Goal: Task Accomplishment & Management: Use online tool/utility

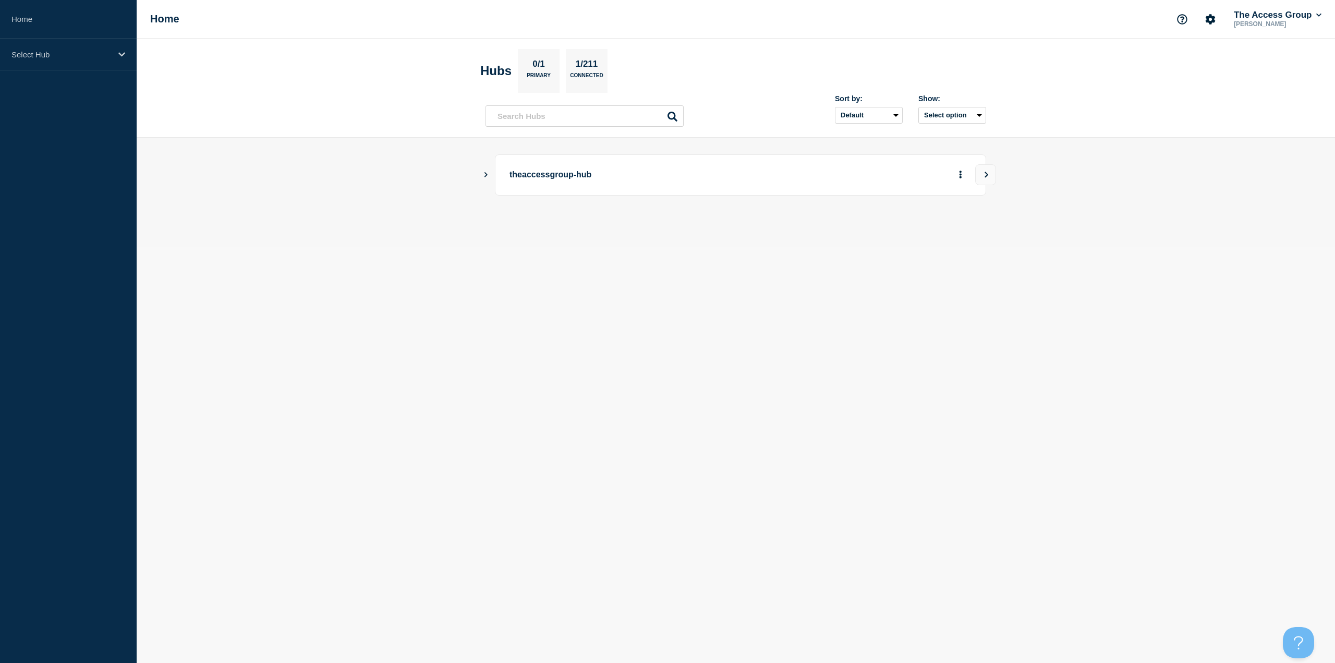
click at [488, 175] on icon "Show Connected Hubs" at bounding box center [485, 174] width 7 height 5
click at [849, 230] on button "Create incident" at bounding box center [860, 227] width 63 height 21
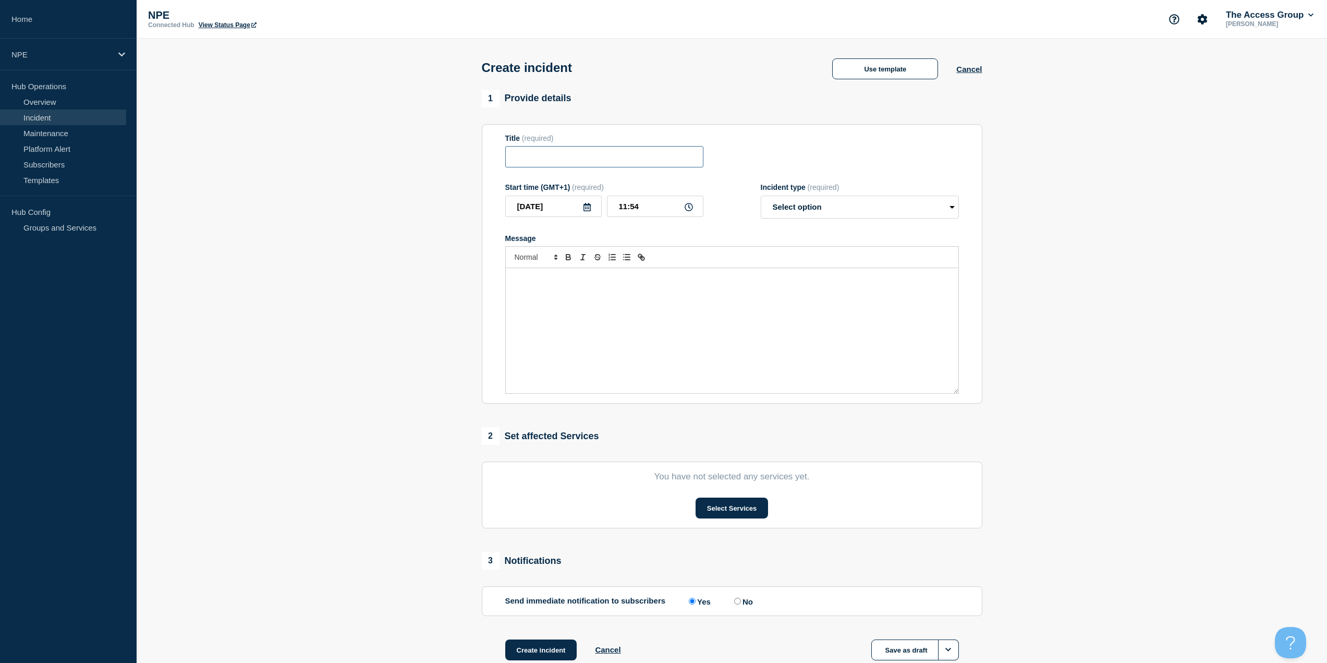
click at [581, 160] on input "Title" at bounding box center [604, 156] width 198 height 21
click at [620, 160] on input "Title" at bounding box center [604, 156] width 198 height 21
click at [858, 71] on button "Use template" at bounding box center [885, 68] width 106 height 21
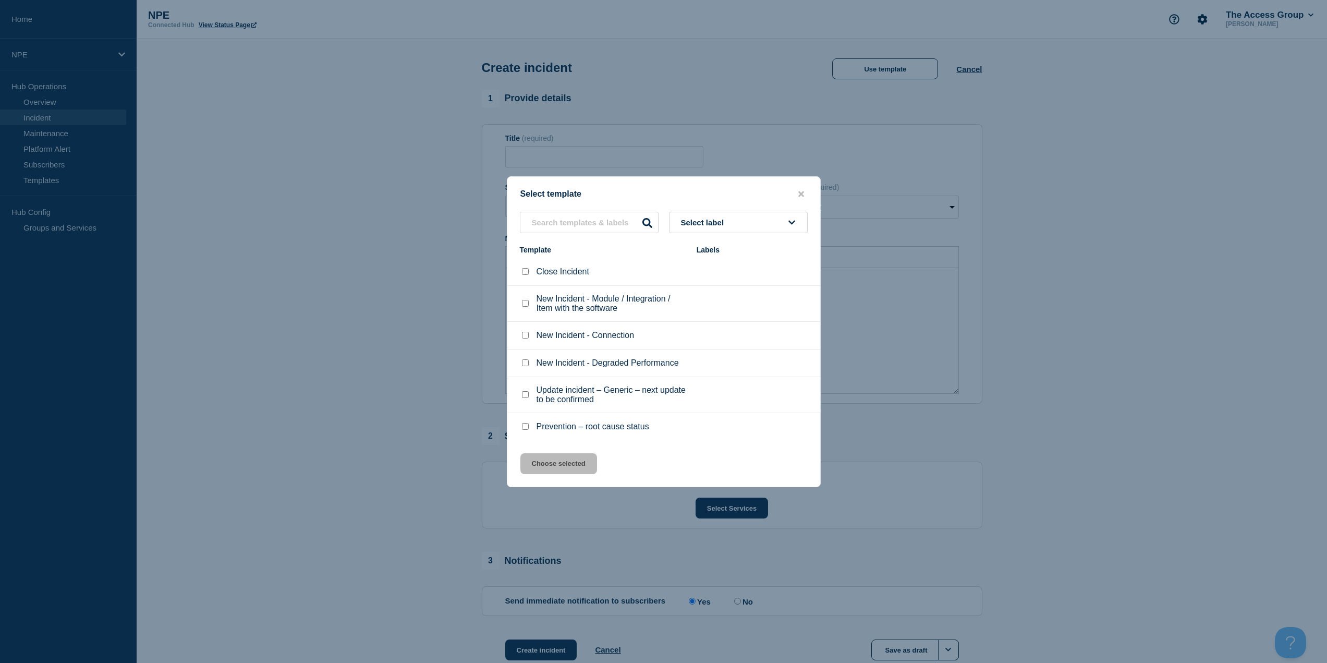
click at [526, 336] on input "New Incident - Connection checkbox" at bounding box center [525, 335] width 7 height 7
checkbox input "true"
click at [555, 463] on button "Choose selected" at bounding box center [558, 463] width 77 height 21
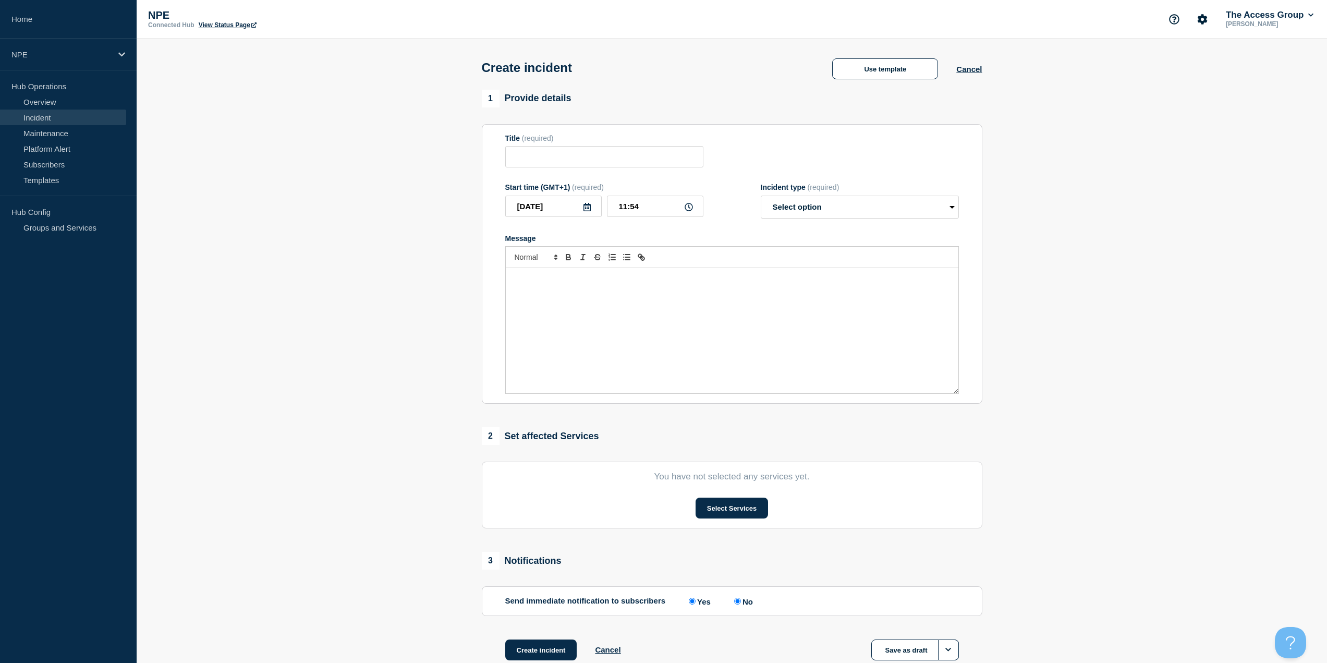
type input "New Incident - Connection"
select select "identified"
radio input "false"
radio input "true"
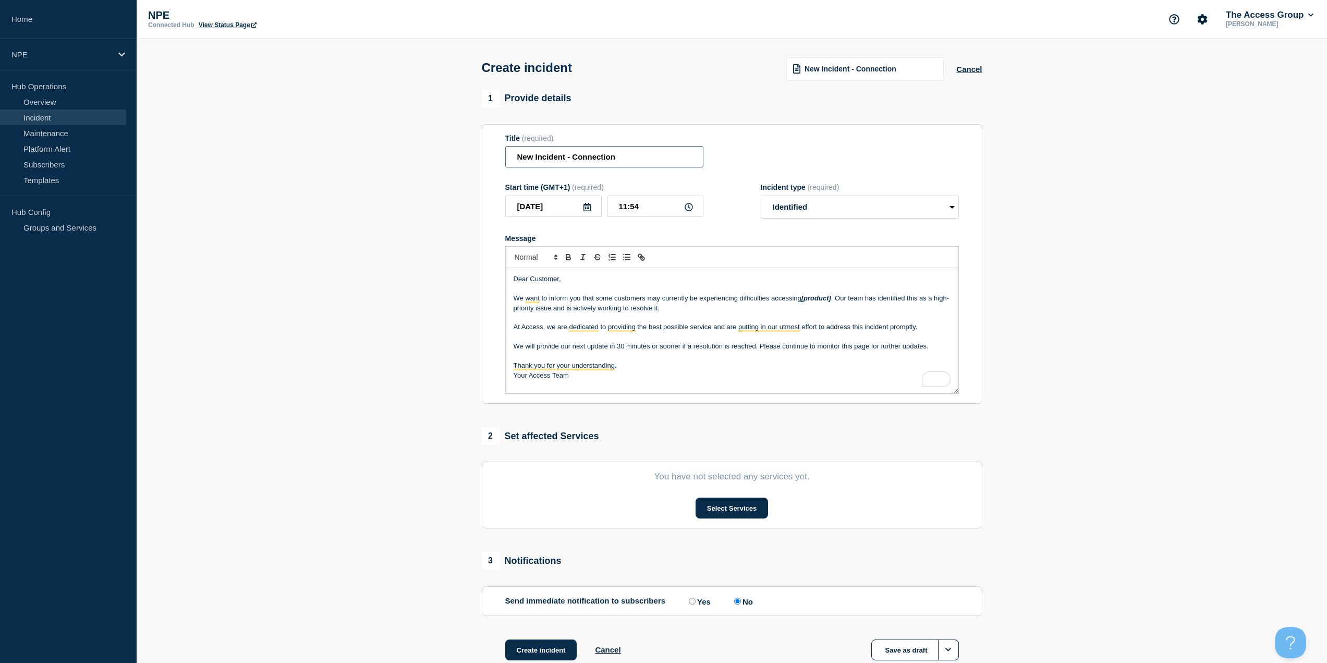
drag, startPoint x: 625, startPoint y: 159, endPoint x: 504, endPoint y: 148, distance: 122.0
click at [504, 148] on section "Title (required) New Incident - Connection Start time (GMT+1) (required) [DATE]…" at bounding box center [732, 264] width 501 height 280
type input "Access Charity CRM - Web API - receiving 502 errors when using the API"
click at [725, 222] on form "Title (required) Access Charity CRM - Web API - receiving 502 errors when using…" at bounding box center [732, 264] width 454 height 260
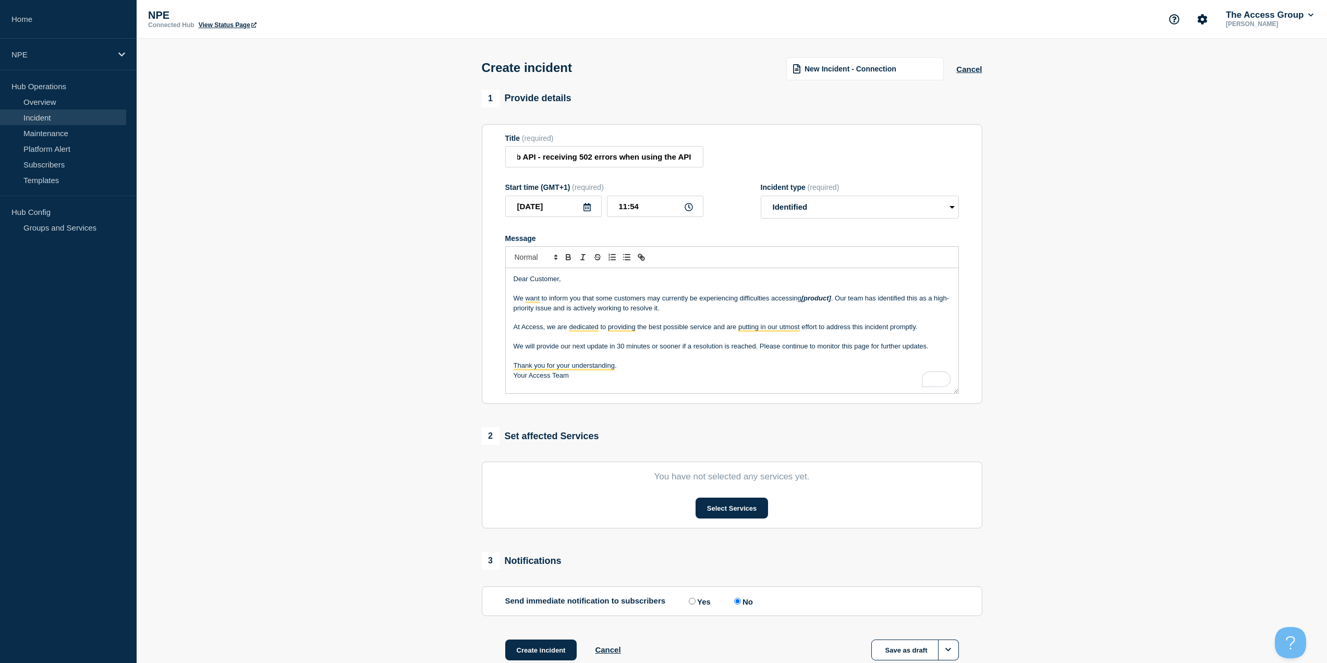
scroll to position [0, 0]
click at [790, 209] on select "Select option Investigating Identified Monitoring" at bounding box center [860, 207] width 198 height 23
select select "investigating"
click at [761, 198] on select "Select option Investigating Identified Monitoring" at bounding box center [860, 207] width 198 height 23
click at [721, 208] on div "Start time (GMT+1) (required) [DATE] 11:54 Incident type (required) Select opti…" at bounding box center [732, 200] width 454 height 35
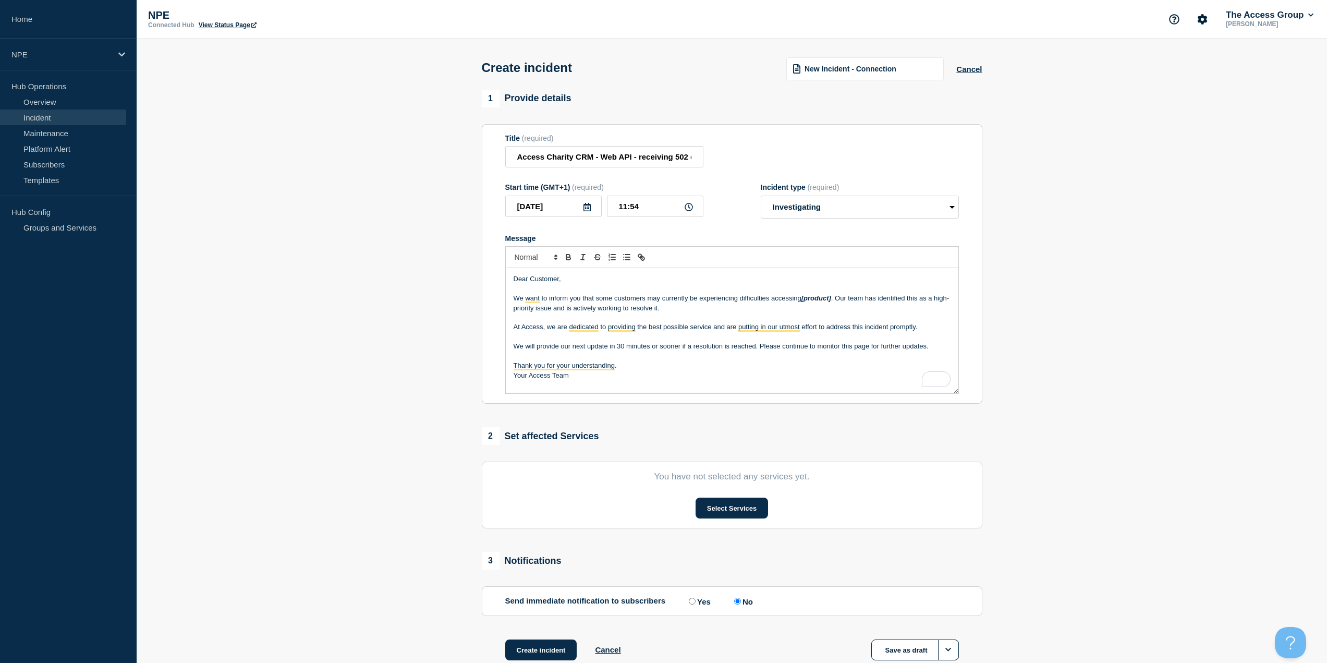
click at [669, 341] on p "To enrich screen reader interactions, please activate Accessibility in Grammarl…" at bounding box center [732, 336] width 437 height 9
drag, startPoint x: 834, startPoint y: 299, endPoint x: 804, endPoint y: 300, distance: 30.3
click at [804, 300] on p "We want to inform you that some customers may currently be experiencing difficu…" at bounding box center [732, 303] width 437 height 19
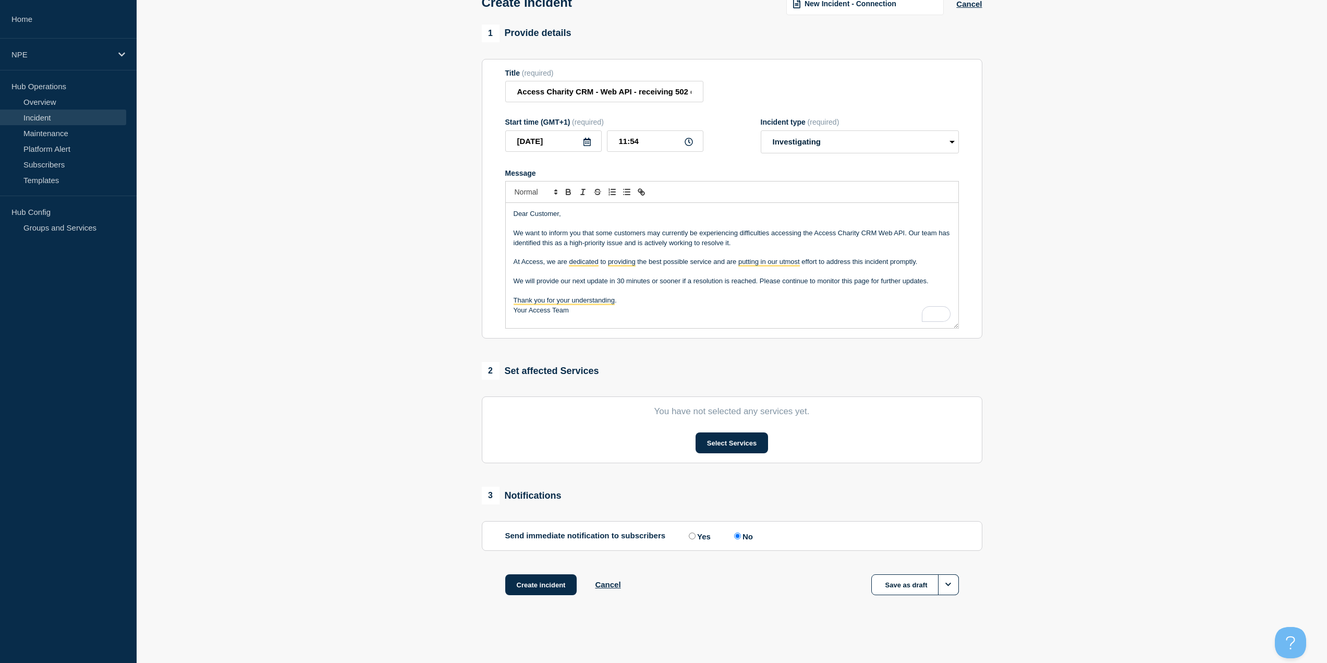
scroll to position [68, 0]
click at [723, 446] on button "Select Services" at bounding box center [732, 442] width 72 height 21
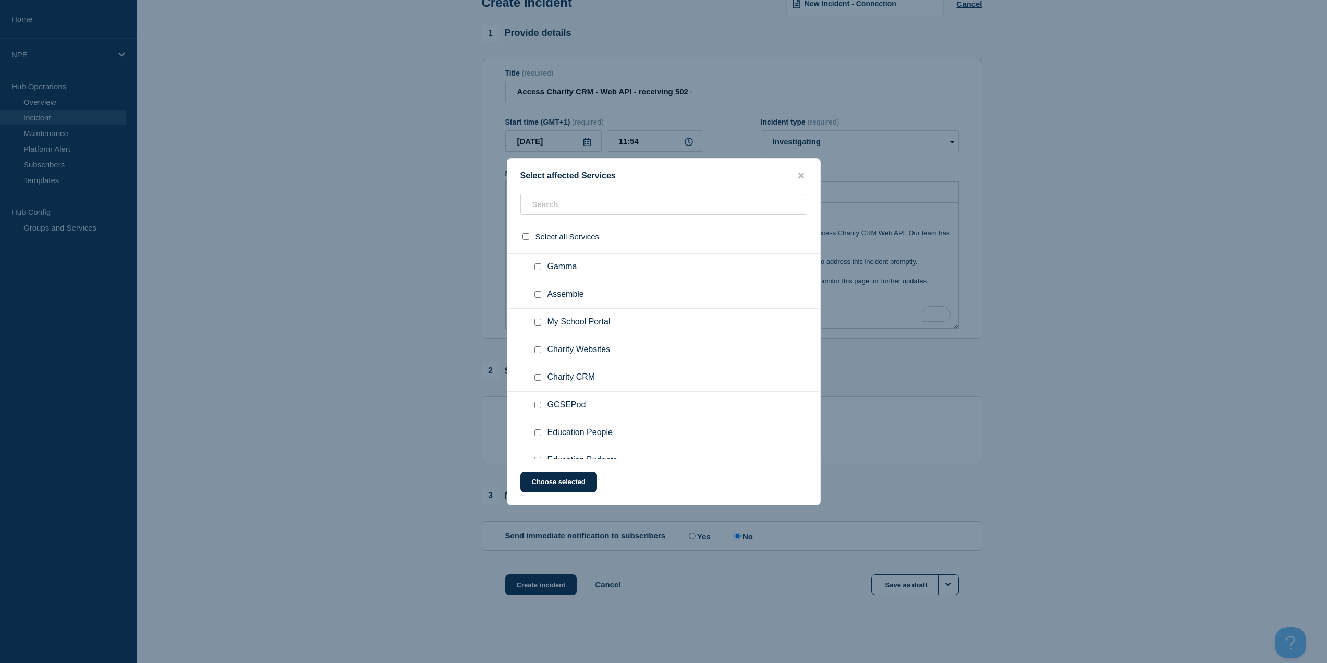
scroll to position [96, 0]
click at [535, 337] on input "Charity CRM checkbox" at bounding box center [538, 333] width 7 height 7
checkbox input "true"
click at [577, 484] on button "Choose selected" at bounding box center [558, 481] width 77 height 21
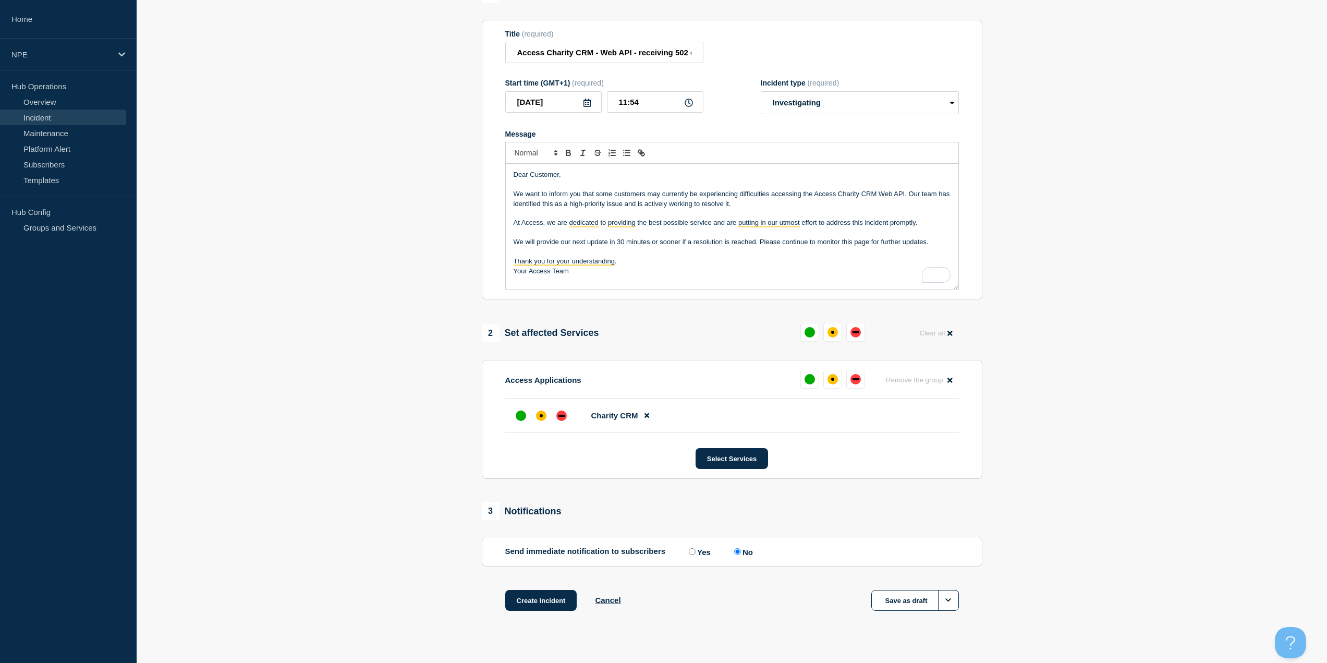
scroll to position [123, 0]
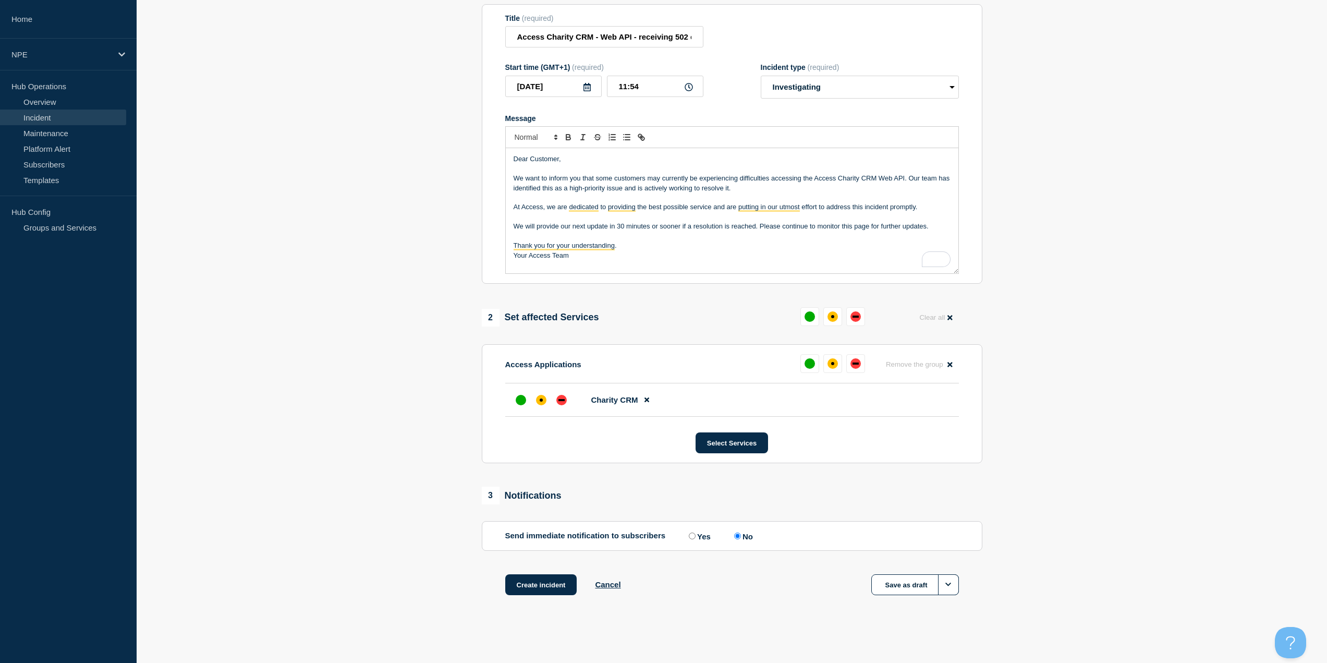
click at [688, 84] on icon at bounding box center [689, 87] width 8 height 8
drag, startPoint x: 647, startPoint y: 88, endPoint x: 637, endPoint y: 89, distance: 9.4
click at [637, 89] on input "11:54" at bounding box center [655, 86] width 96 height 21
click at [540, 586] on button "Create incident" at bounding box center [541, 584] width 72 height 21
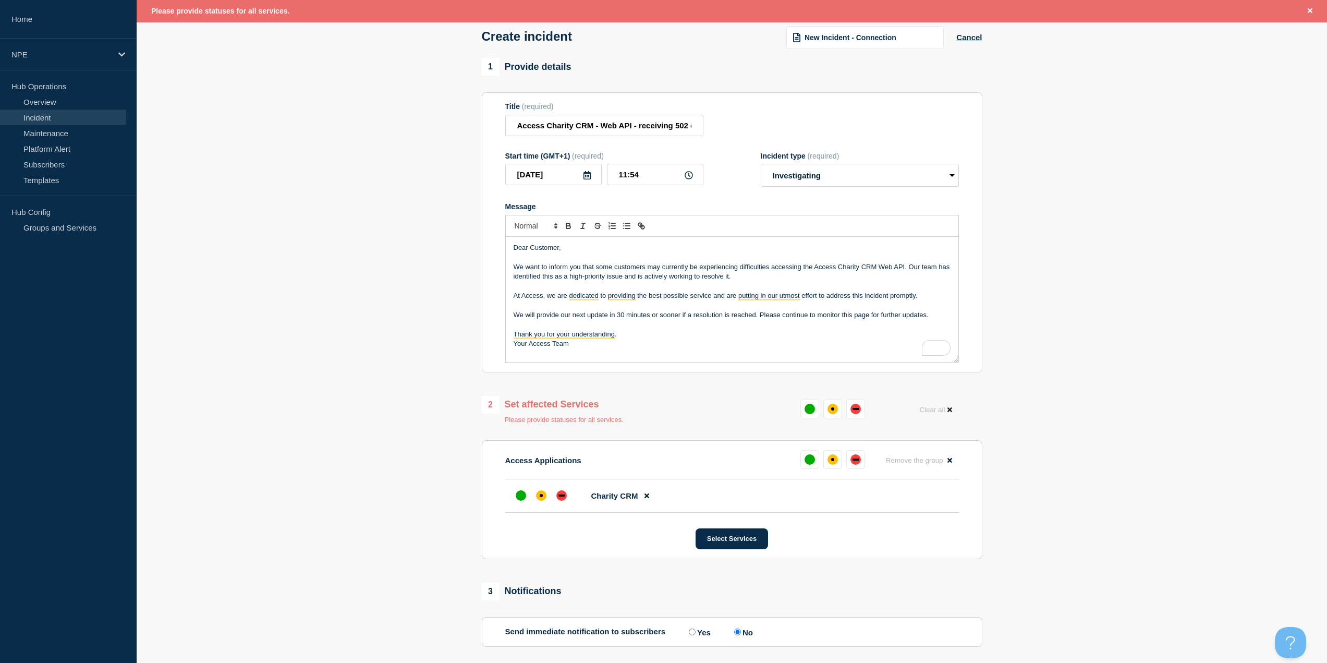
scroll to position [152, 0]
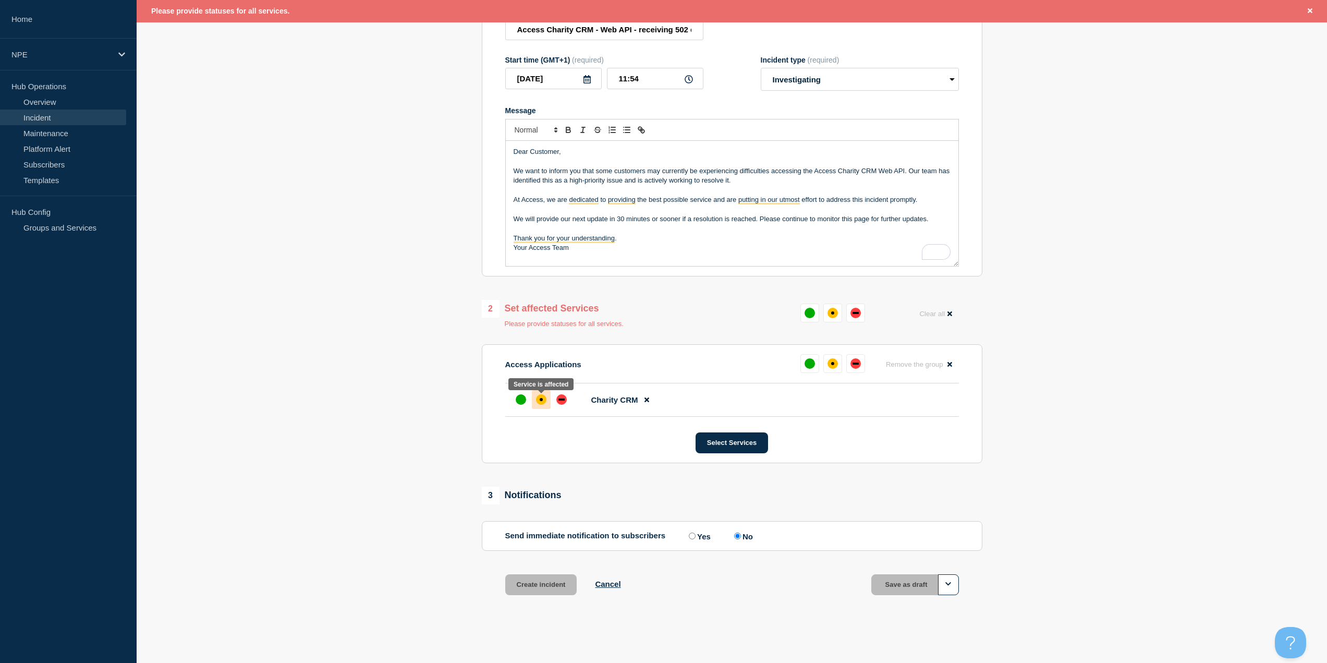
click at [548, 402] on div at bounding box center [541, 399] width 19 height 19
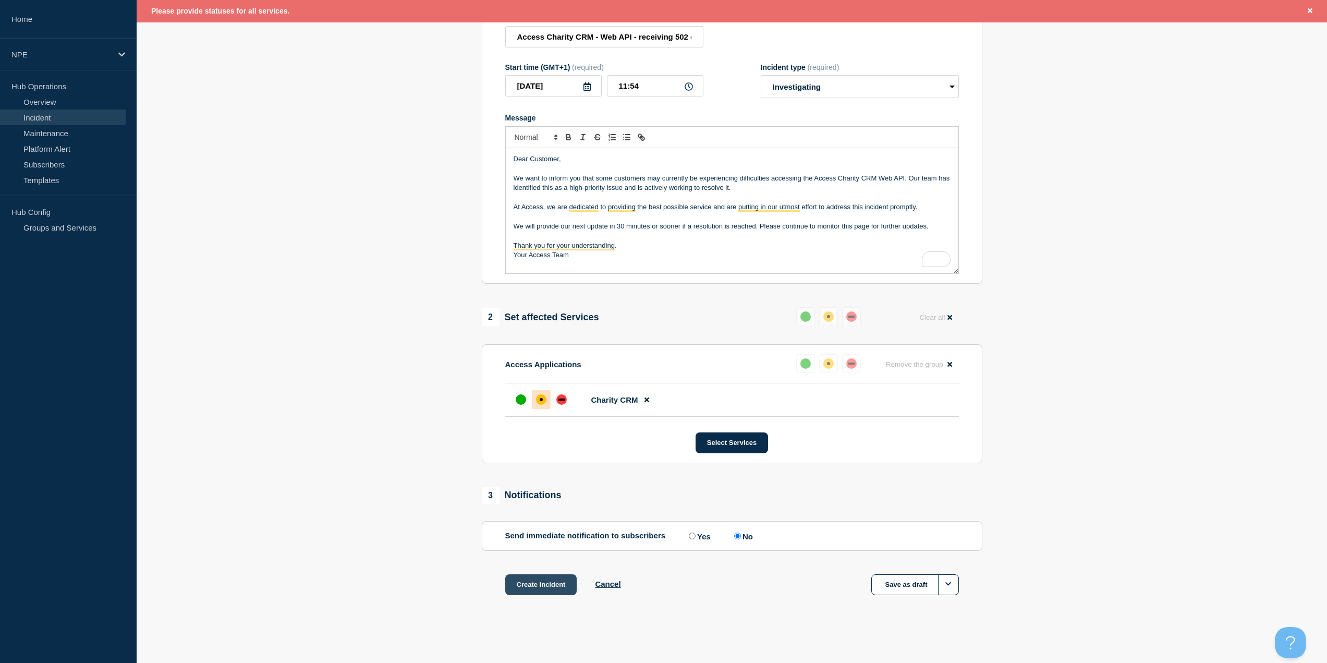
click at [540, 584] on button "Create incident" at bounding box center [541, 584] width 72 height 21
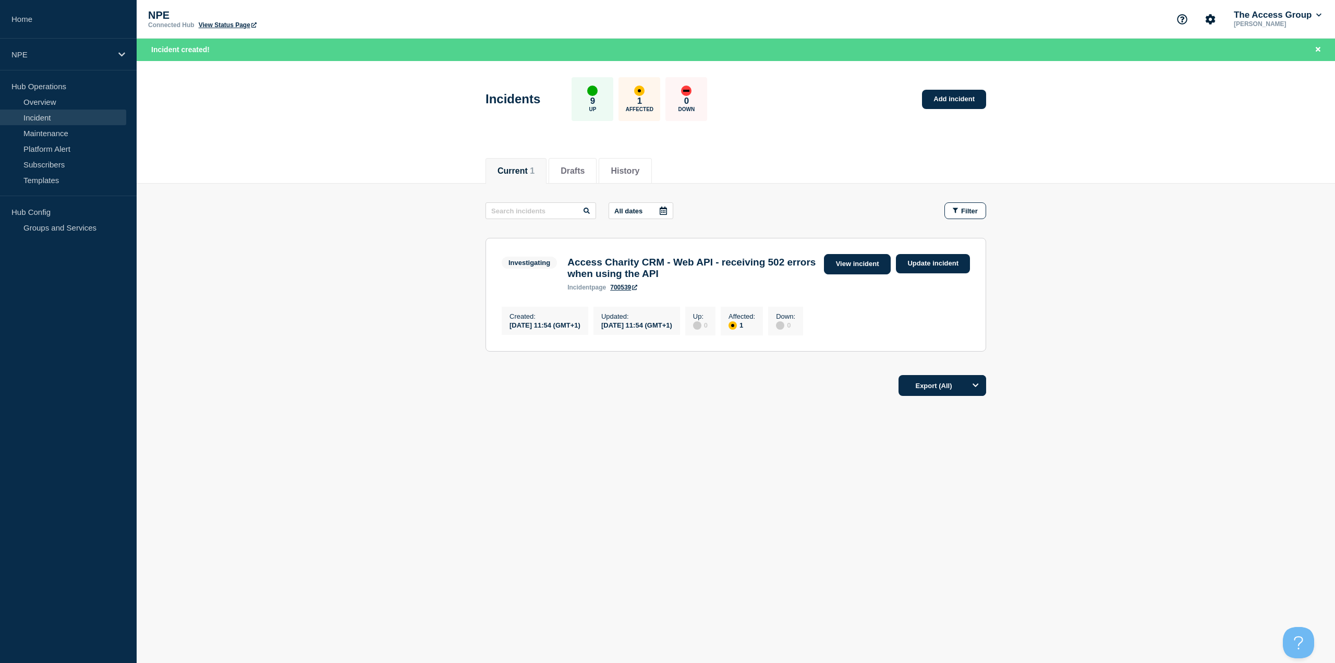
click at [857, 261] on link "View incident" at bounding box center [857, 264] width 67 height 20
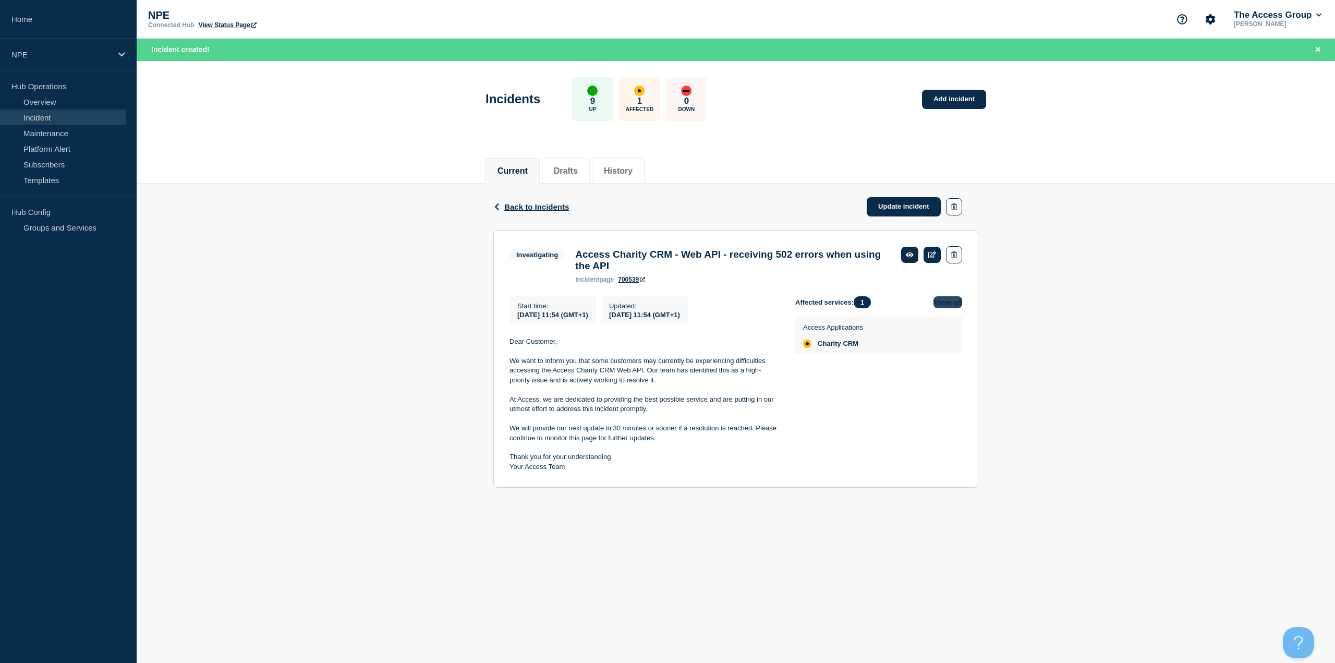
click at [944, 308] on button "View all" at bounding box center [947, 302] width 29 height 12
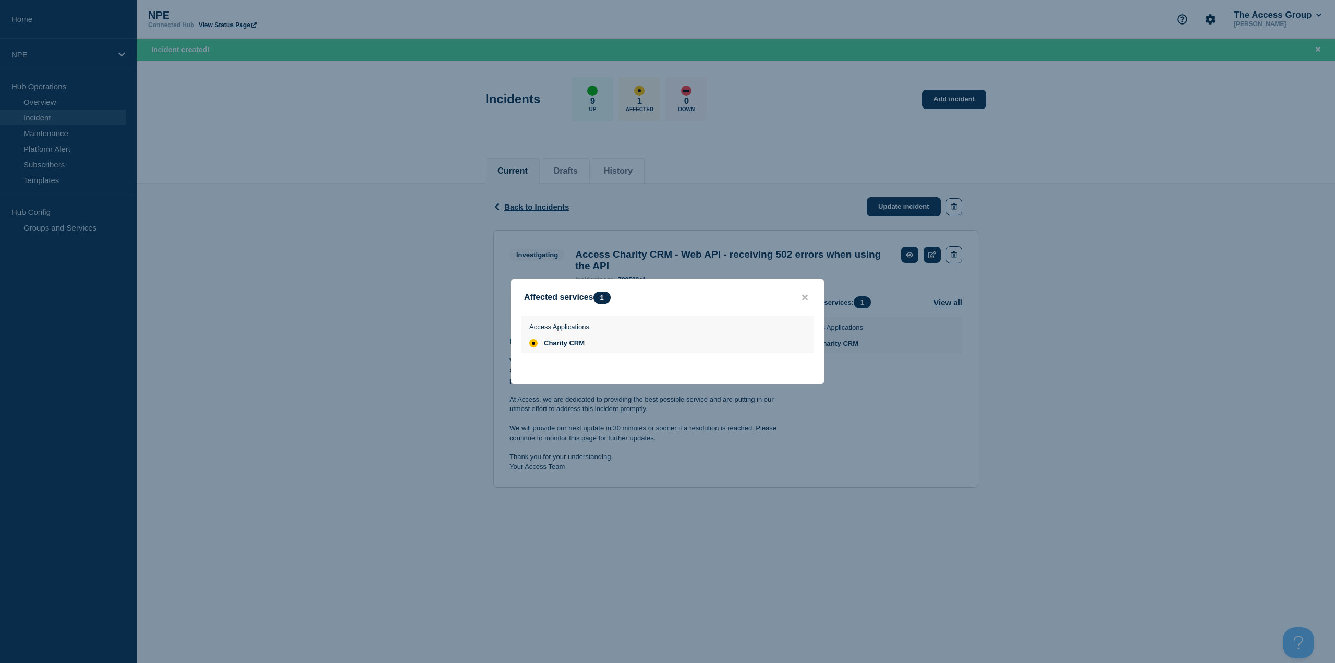
click at [798, 298] on div "Affected services 1" at bounding box center [667, 298] width 313 height 12
click at [801, 298] on button "close button" at bounding box center [805, 298] width 12 height 10
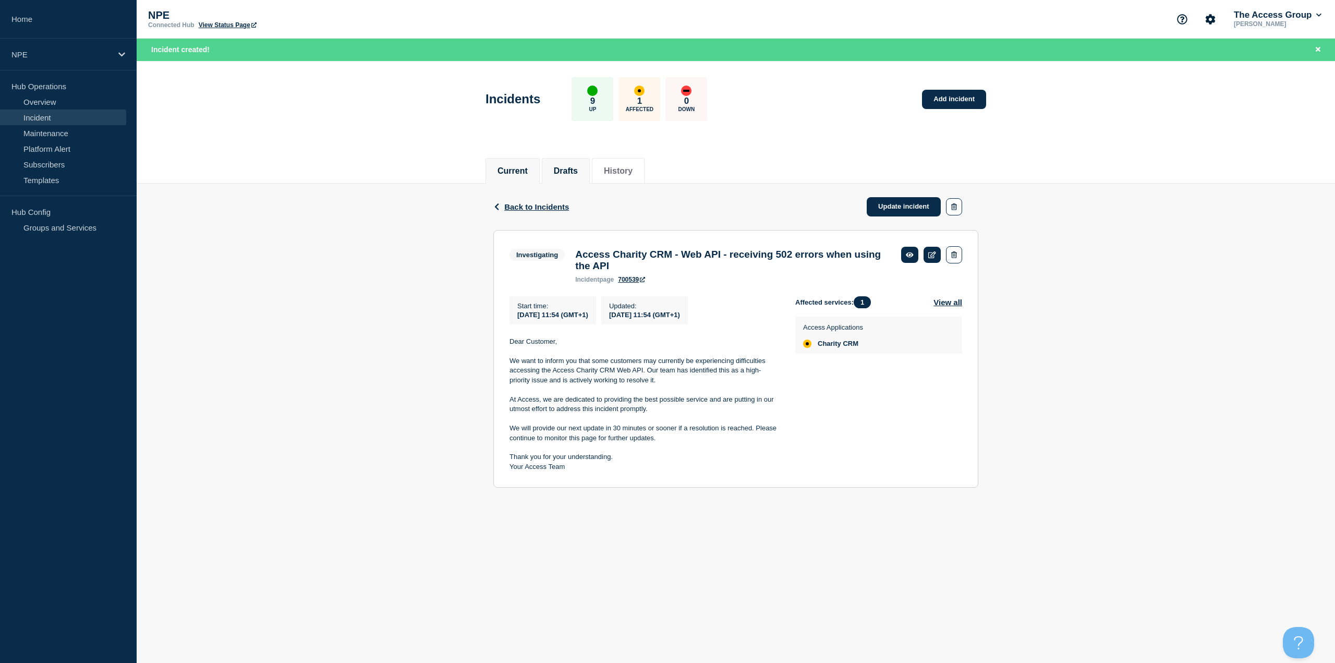
click at [574, 169] on button "Drafts" at bounding box center [566, 170] width 24 height 9
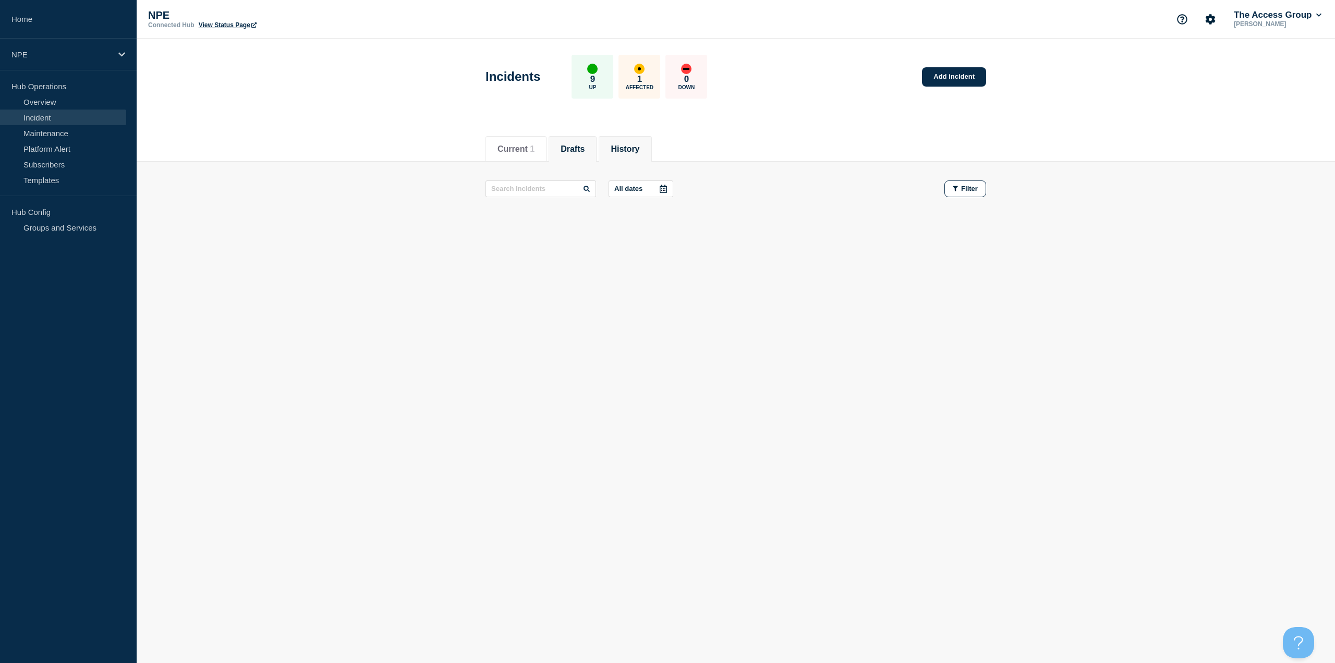
click at [630, 144] on button "History" at bounding box center [625, 148] width 29 height 9
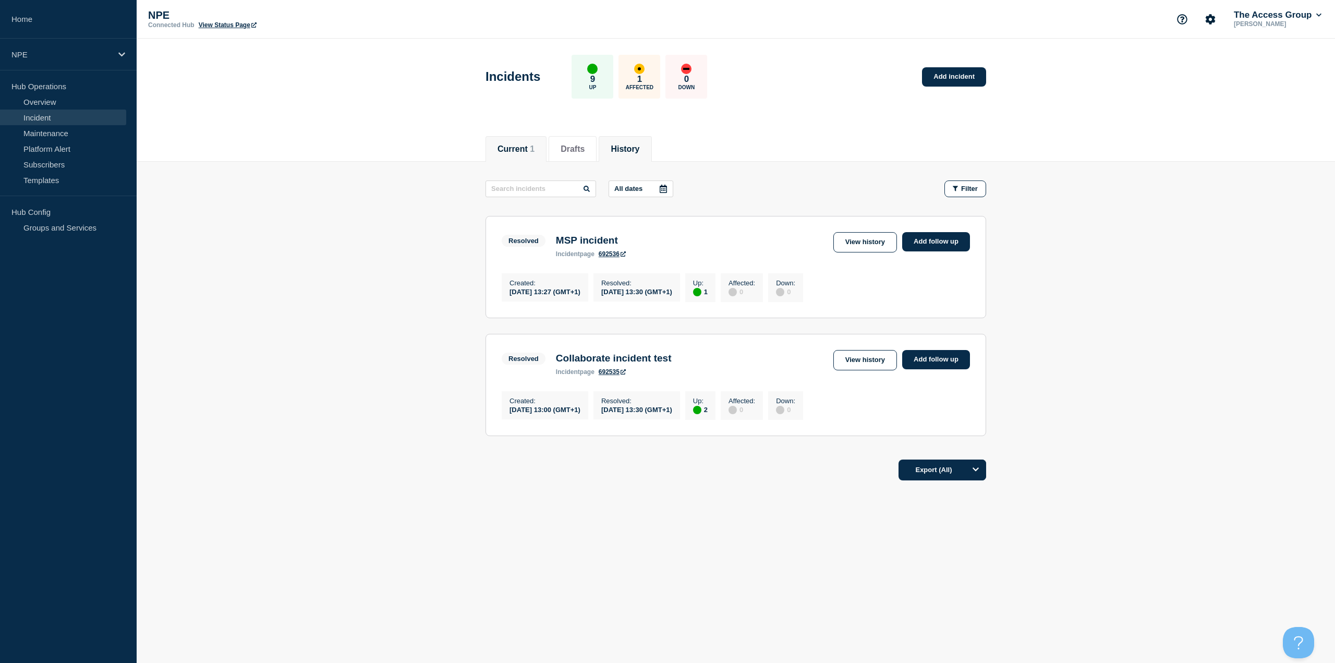
click at [519, 150] on button "Current 1" at bounding box center [515, 148] width 37 height 9
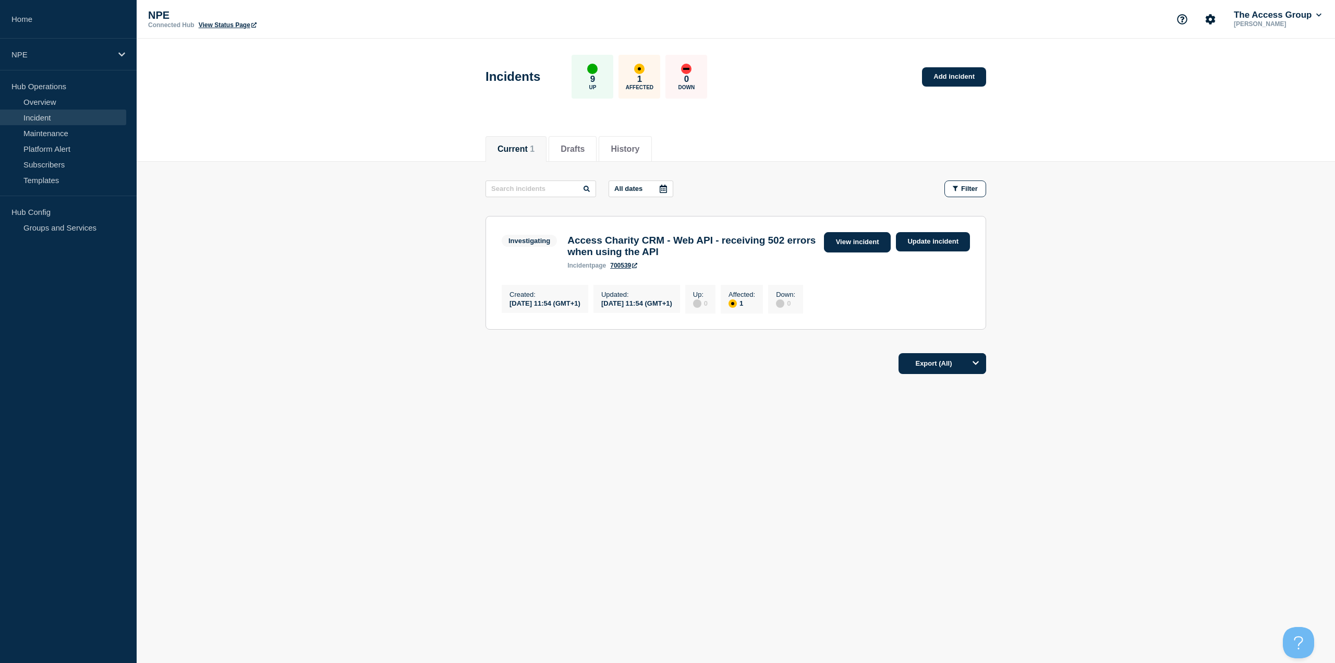
click at [872, 247] on link "View incident" at bounding box center [857, 242] width 67 height 20
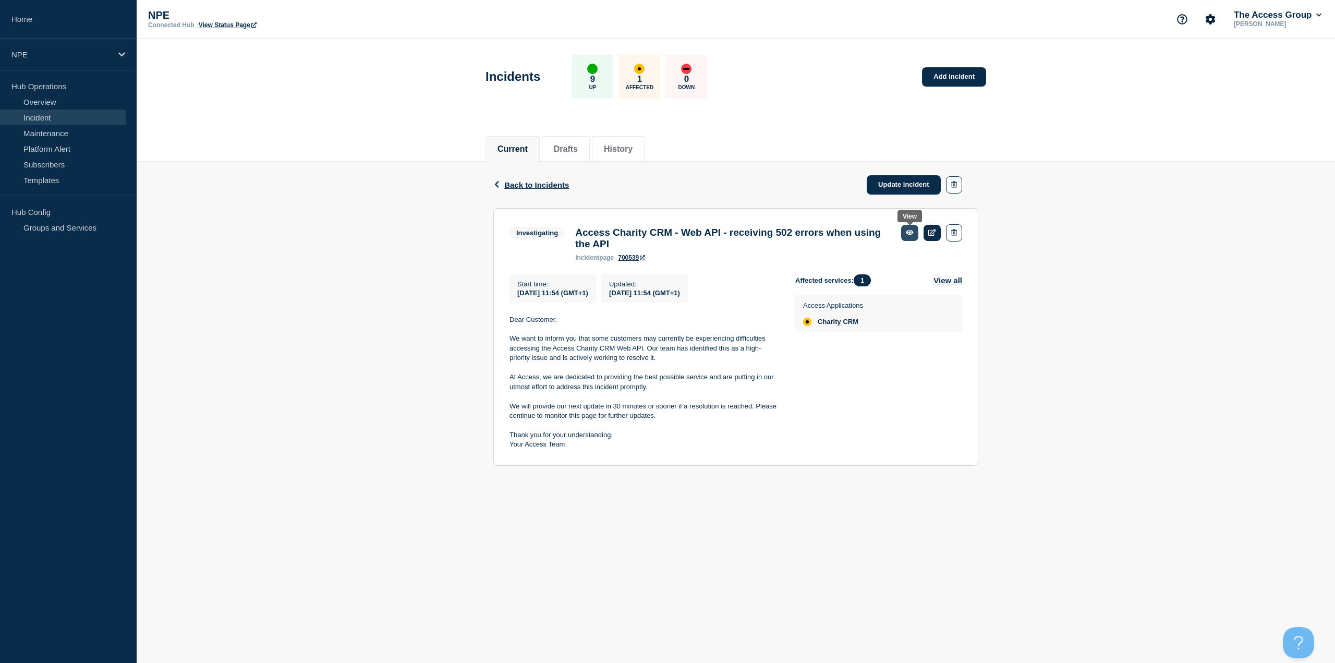
click at [911, 229] on icon at bounding box center [910, 232] width 8 height 7
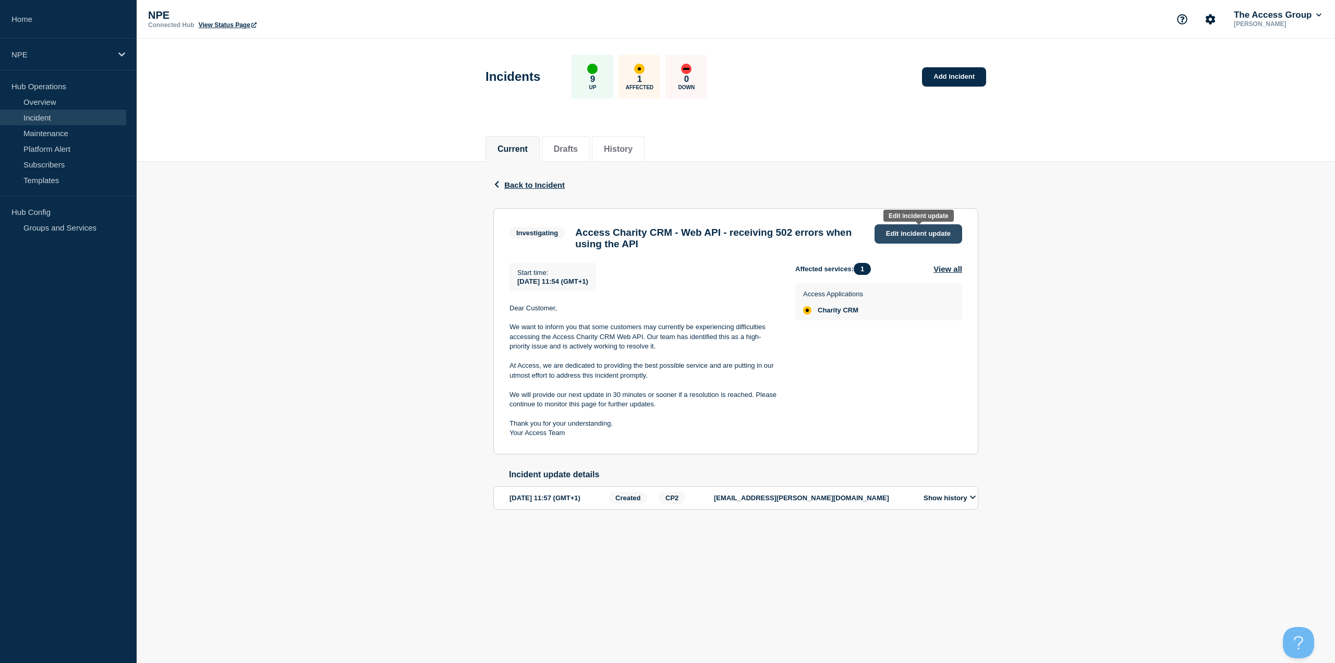
click at [906, 237] on span "Edit incident update" at bounding box center [918, 233] width 65 height 8
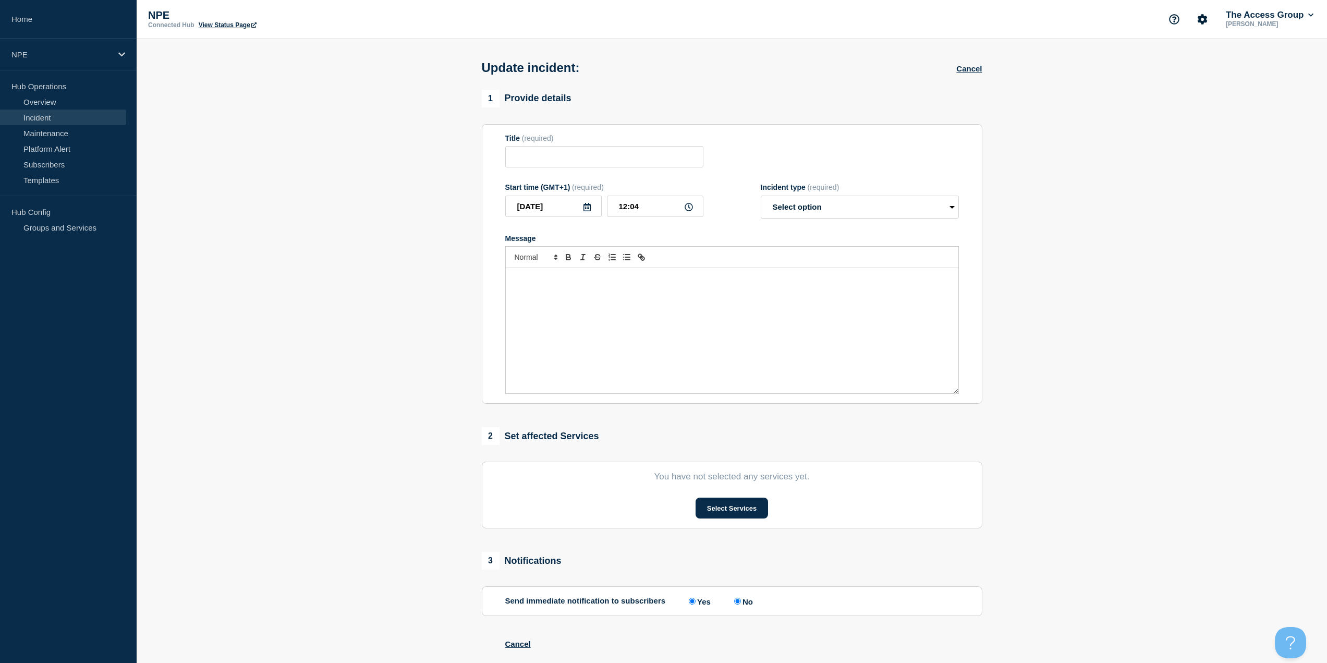
type input "Access Charity CRM - Web API - receiving 502 errors when using the API"
type input "11:54"
select select "investigating"
radio input "false"
radio input "true"
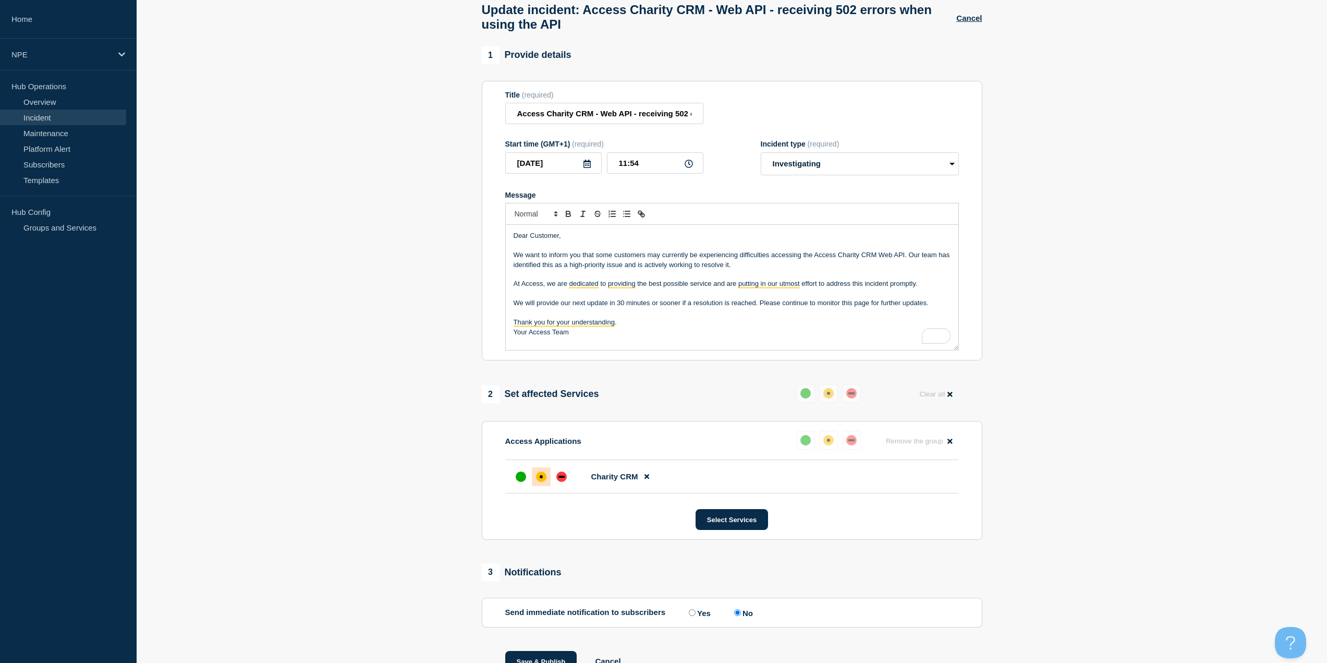
scroll to position [114, 0]
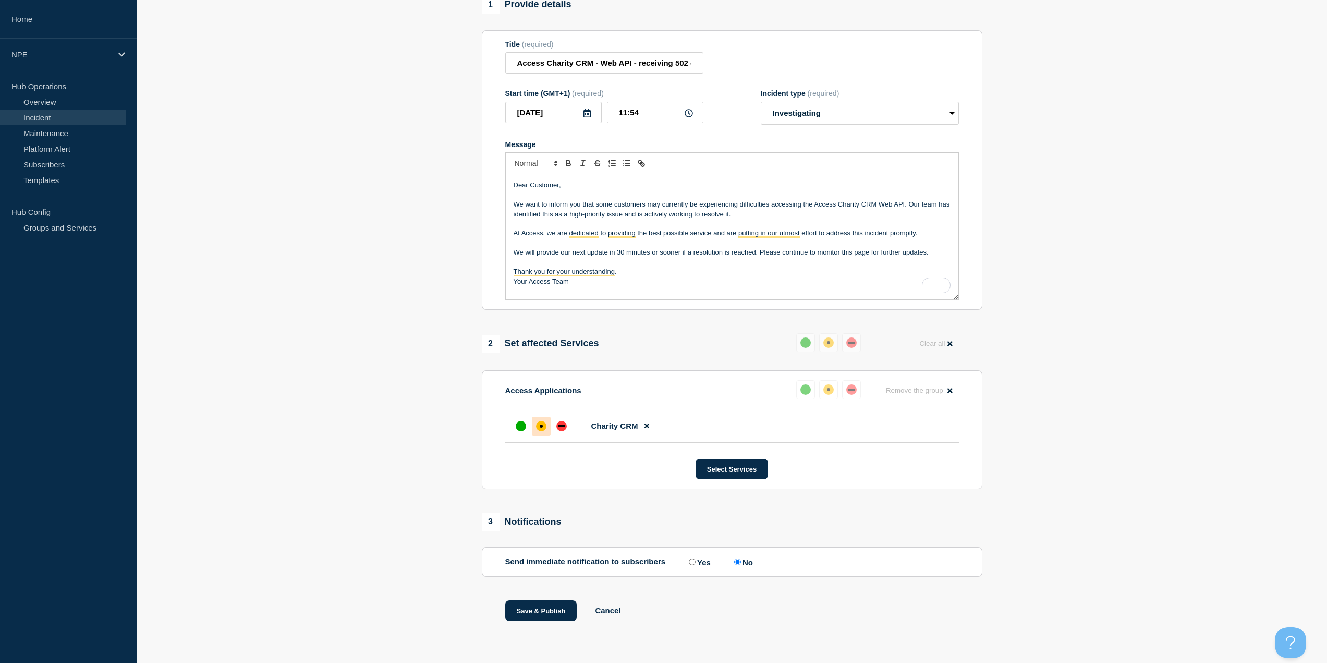
click at [695, 563] on input "Yes" at bounding box center [692, 562] width 7 height 7
radio input "true"
radio input "false"
click at [527, 610] on button "Save & Publish" at bounding box center [541, 610] width 72 height 21
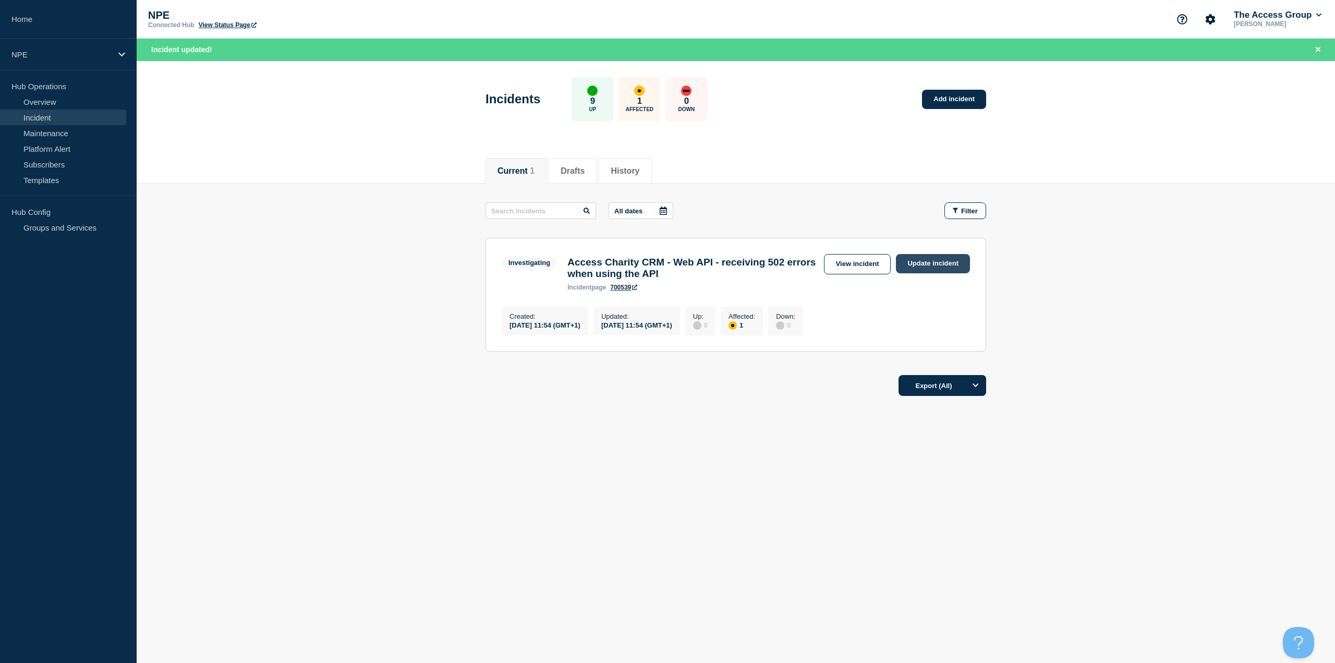
click at [926, 262] on link "Update incident" at bounding box center [933, 263] width 74 height 19
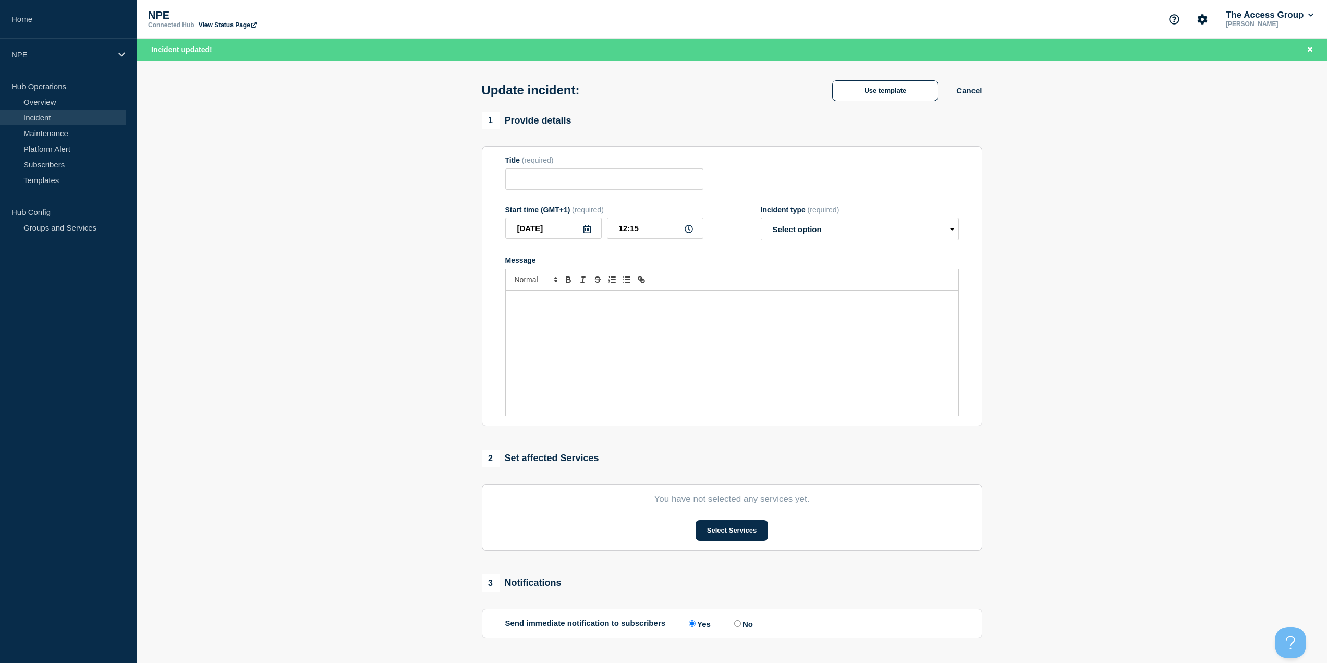
type input "Access Charity CRM - Web API - receiving 502 errors when using the API"
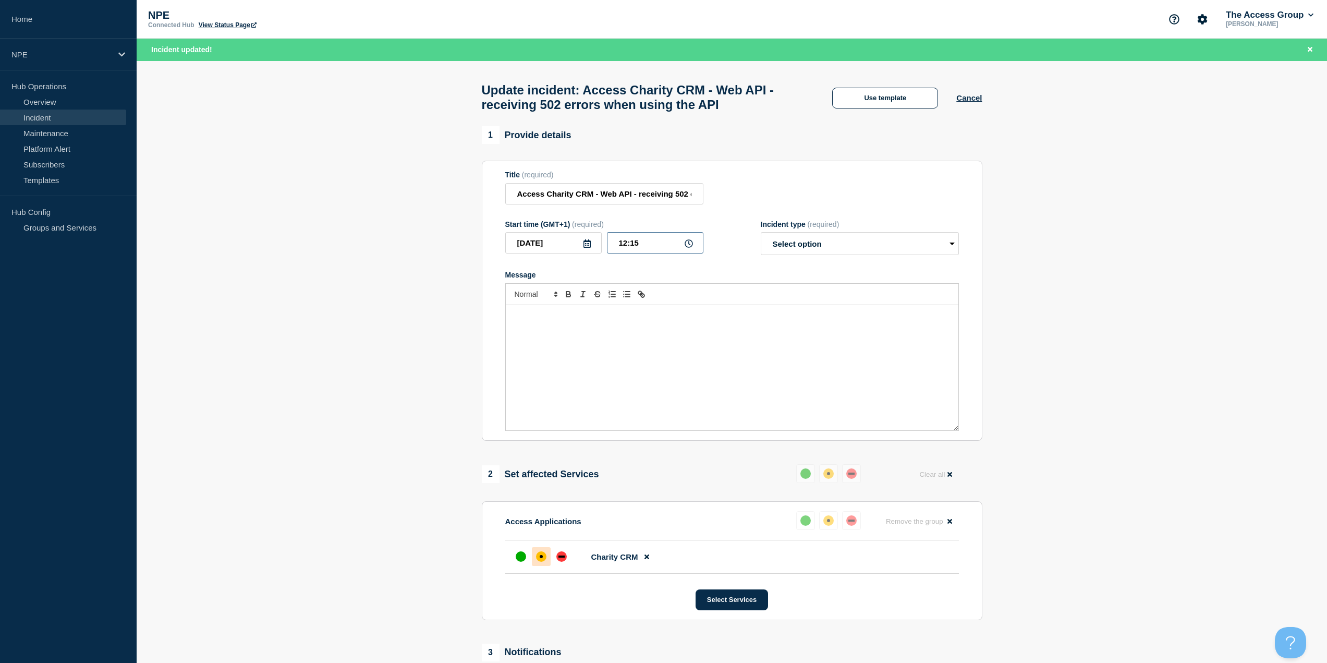
drag, startPoint x: 660, startPoint y: 250, endPoint x: 629, endPoint y: 246, distance: 31.0
click at [629, 246] on input "12:15" at bounding box center [655, 242] width 96 height 21
type input "12:24"
click at [831, 253] on select "Select option Investigating Identified Monitoring Resolved" at bounding box center [860, 243] width 198 height 23
select select "identified"
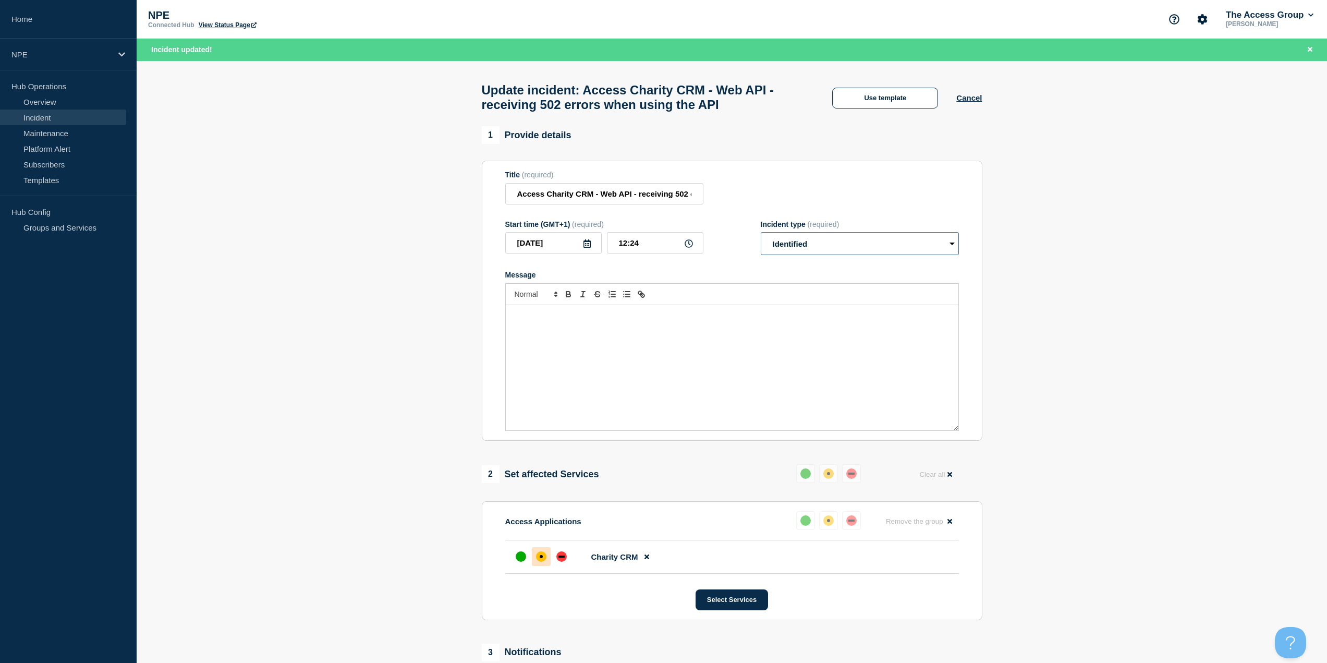
click at [761, 237] on select "Select option Investigating Identified Monitoring Resolved" at bounding box center [860, 243] width 198 height 23
click at [884, 103] on button "Use template" at bounding box center [885, 98] width 106 height 21
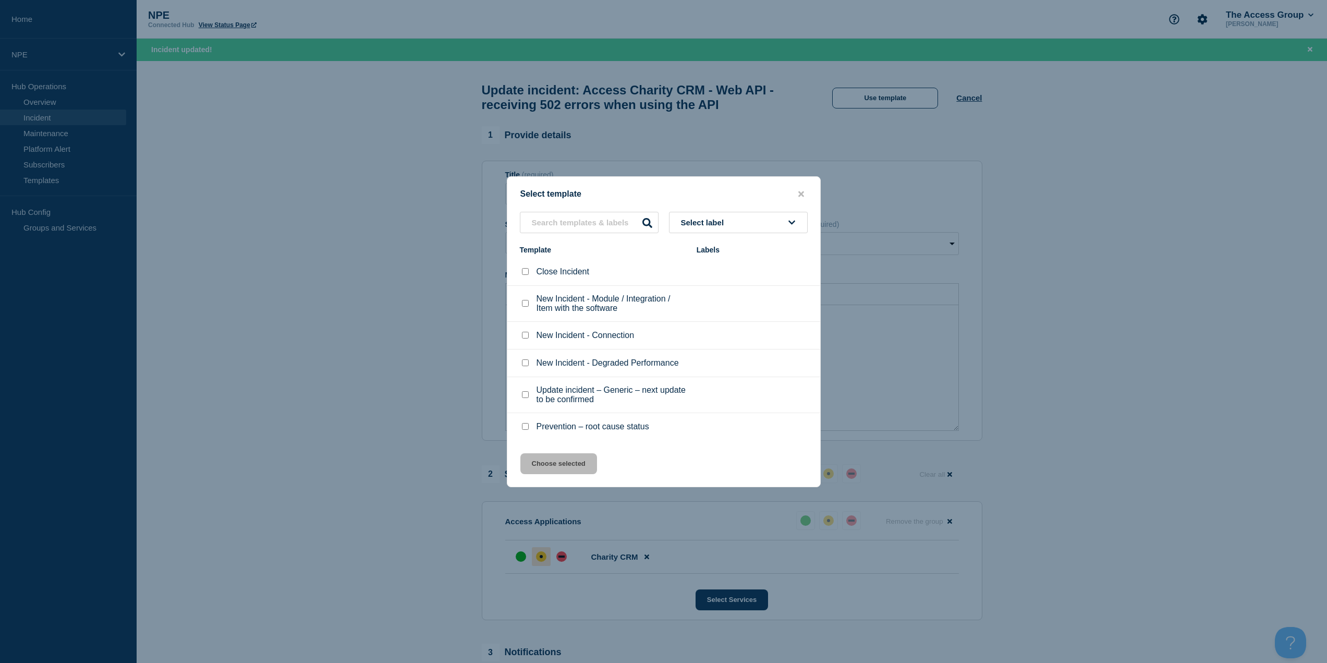
click at [525, 395] on input "Update incident – Generic – next update to be confirmed checkbox" at bounding box center [525, 394] width 7 height 7
checkbox input "true"
click at [572, 469] on button "Choose selected" at bounding box center [558, 463] width 77 height 21
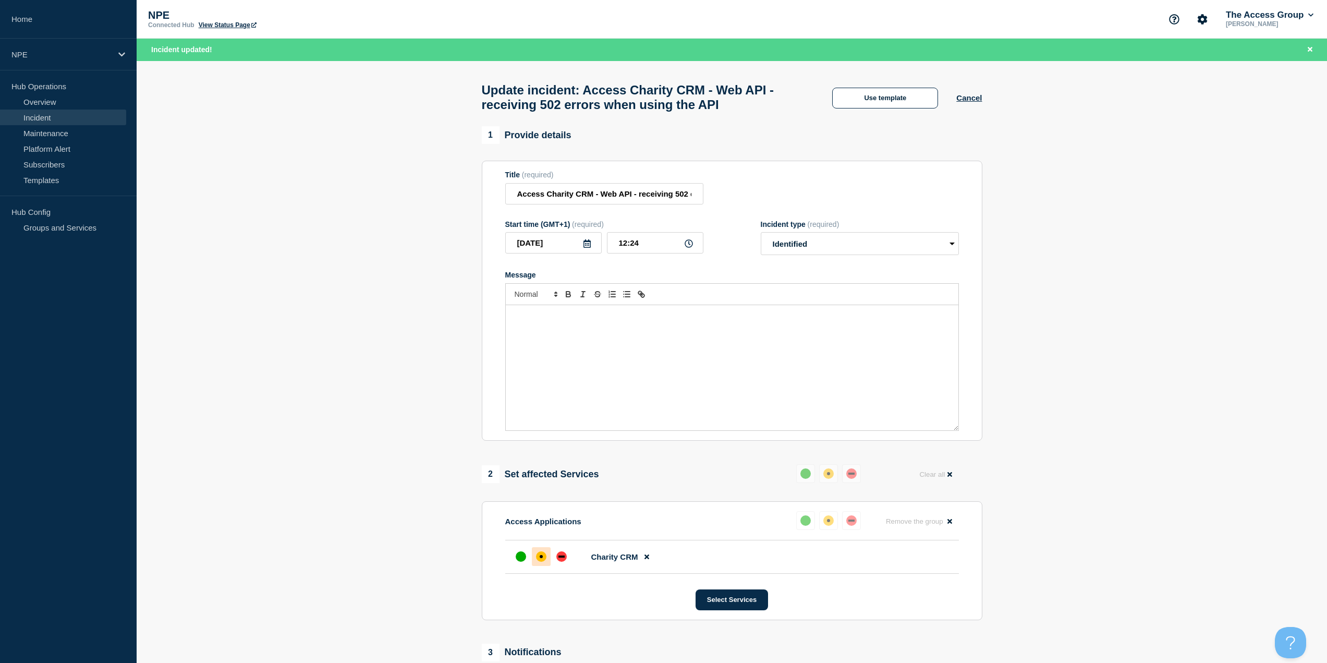
select select "investigating"
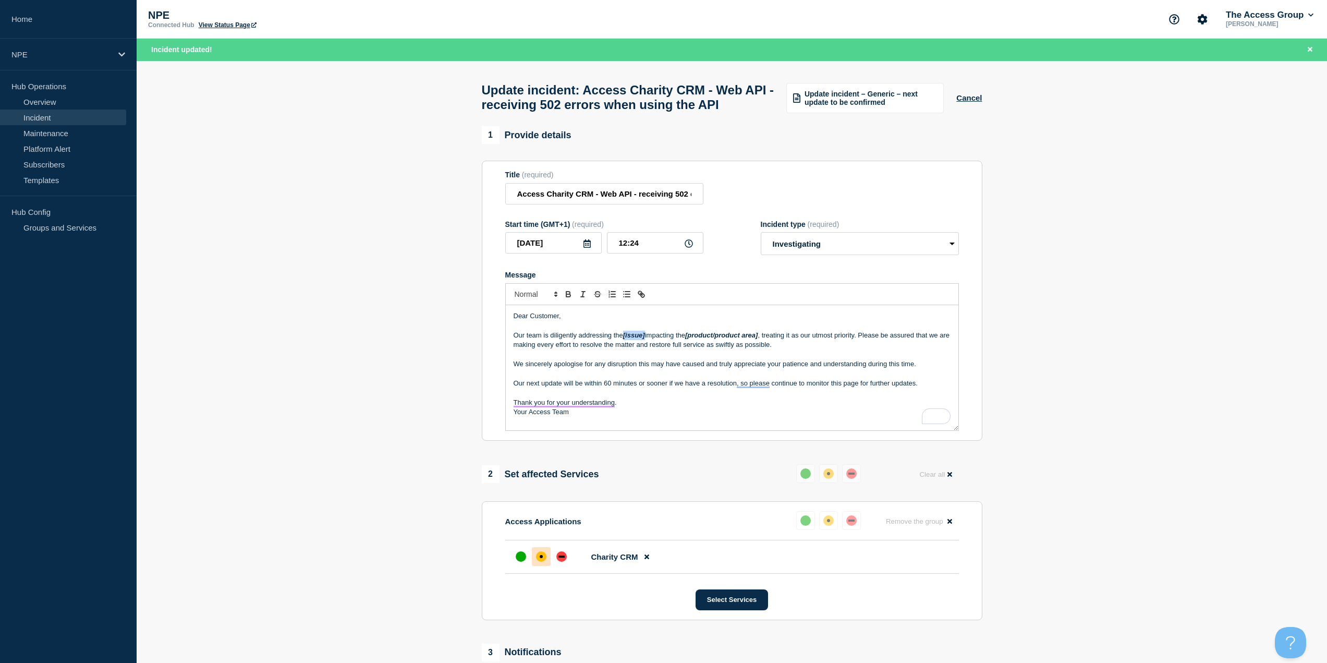
drag, startPoint x: 647, startPoint y: 357, endPoint x: 625, endPoint y: 355, distance: 22.0
click at [625, 339] on em "[issue]" at bounding box center [634, 335] width 22 height 8
drag, startPoint x: 757, startPoint y: 356, endPoint x: 684, endPoint y: 355, distance: 73.5
click at [684, 350] on p "Our team is diligently addressing the issue impacting the [product/product area…" at bounding box center [732, 340] width 437 height 19
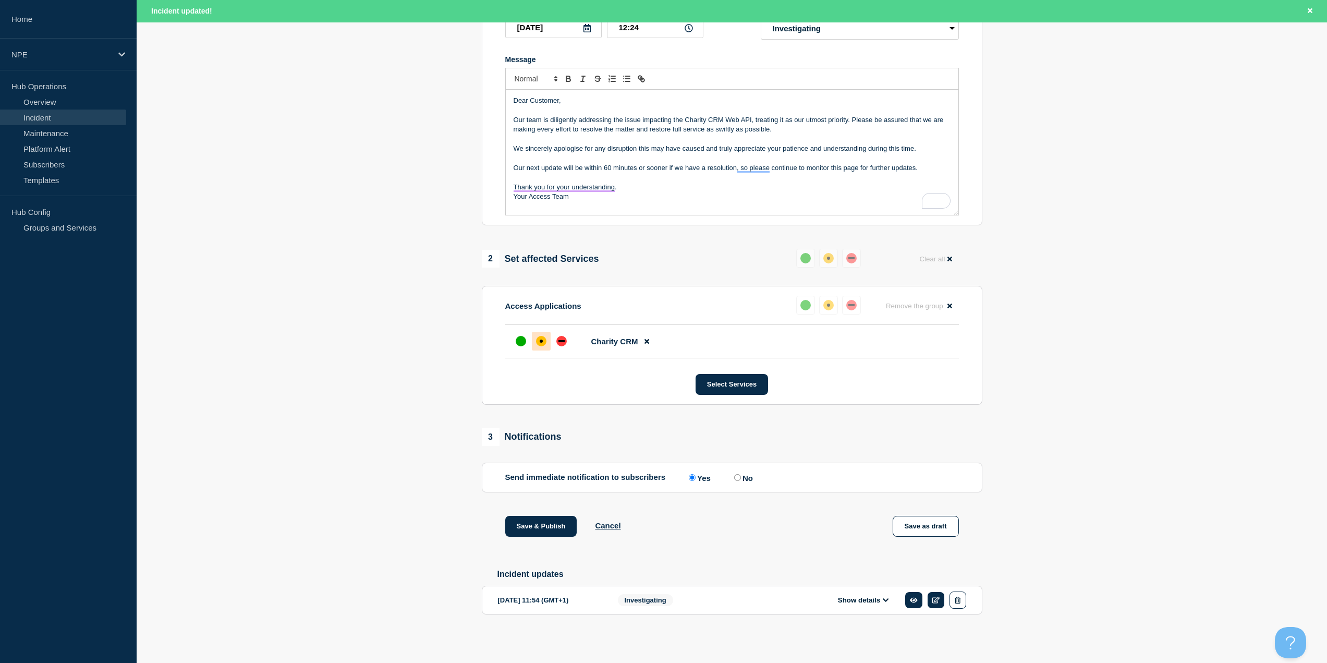
scroll to position [240, 0]
click at [552, 521] on button "Save & Publish" at bounding box center [541, 526] width 72 height 21
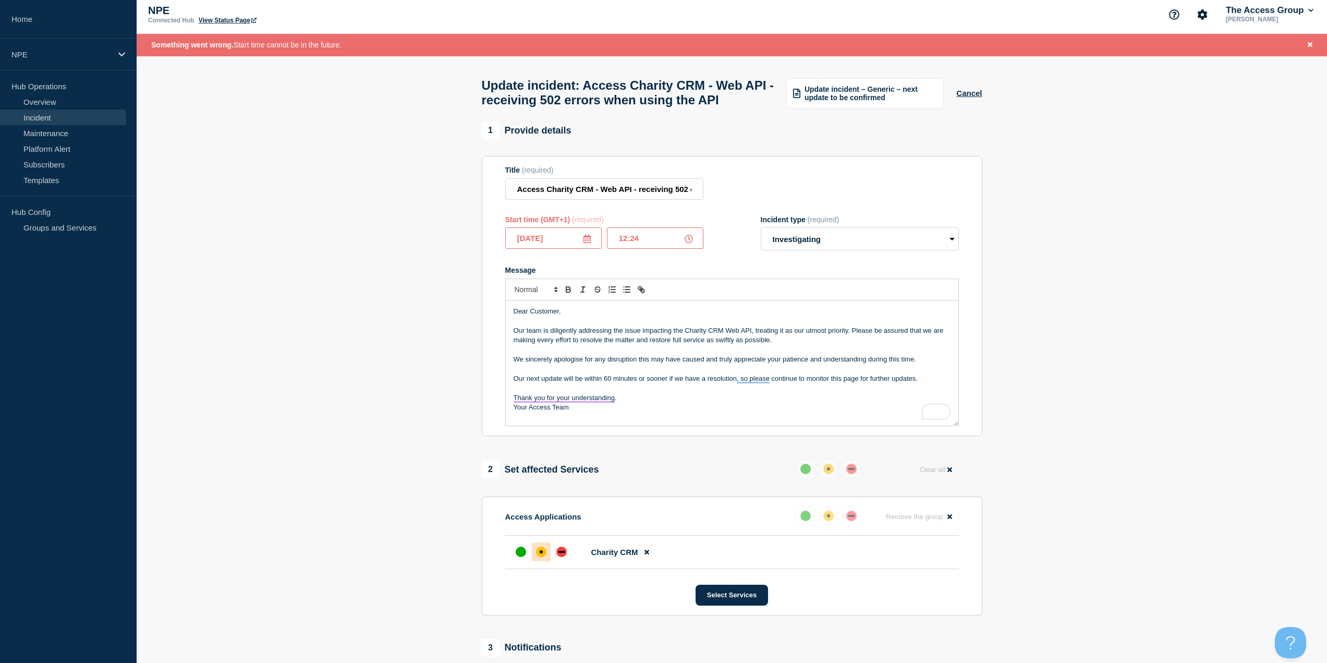
scroll to position [0, 0]
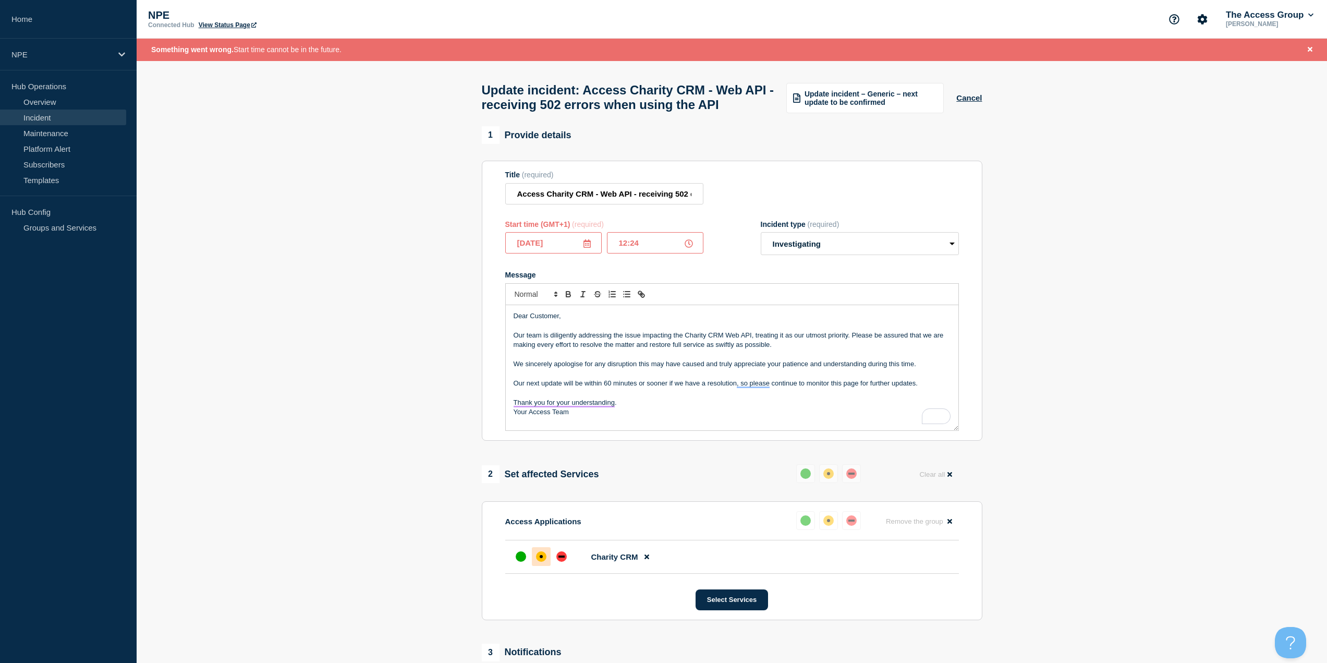
click at [676, 253] on input "12:24" at bounding box center [655, 242] width 96 height 21
type input "12:23"
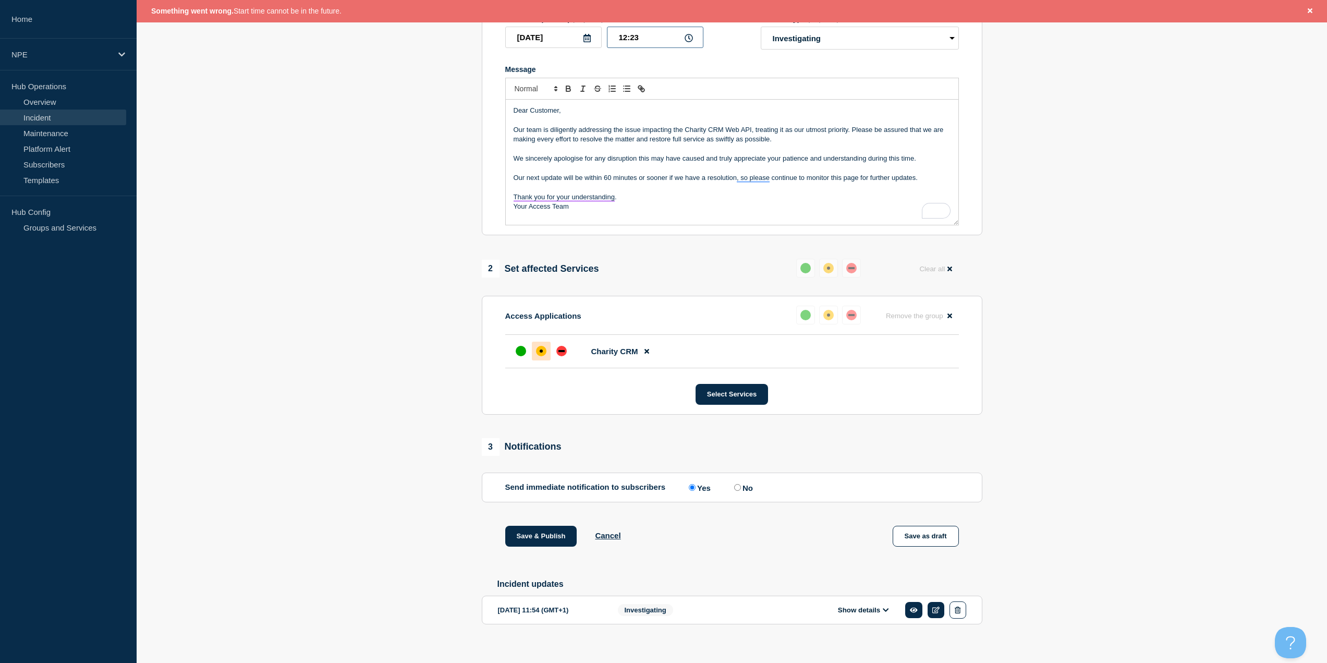
scroll to position [240, 0]
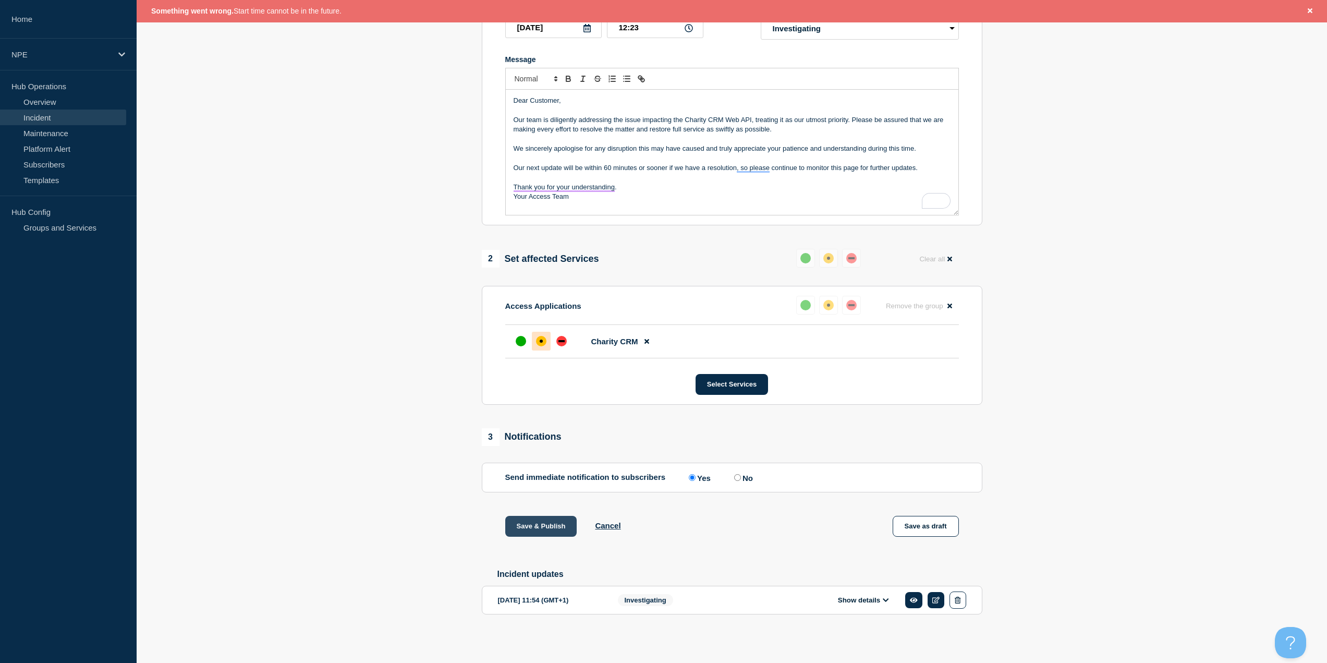
click at [541, 524] on button "Save & Publish" at bounding box center [541, 526] width 72 height 21
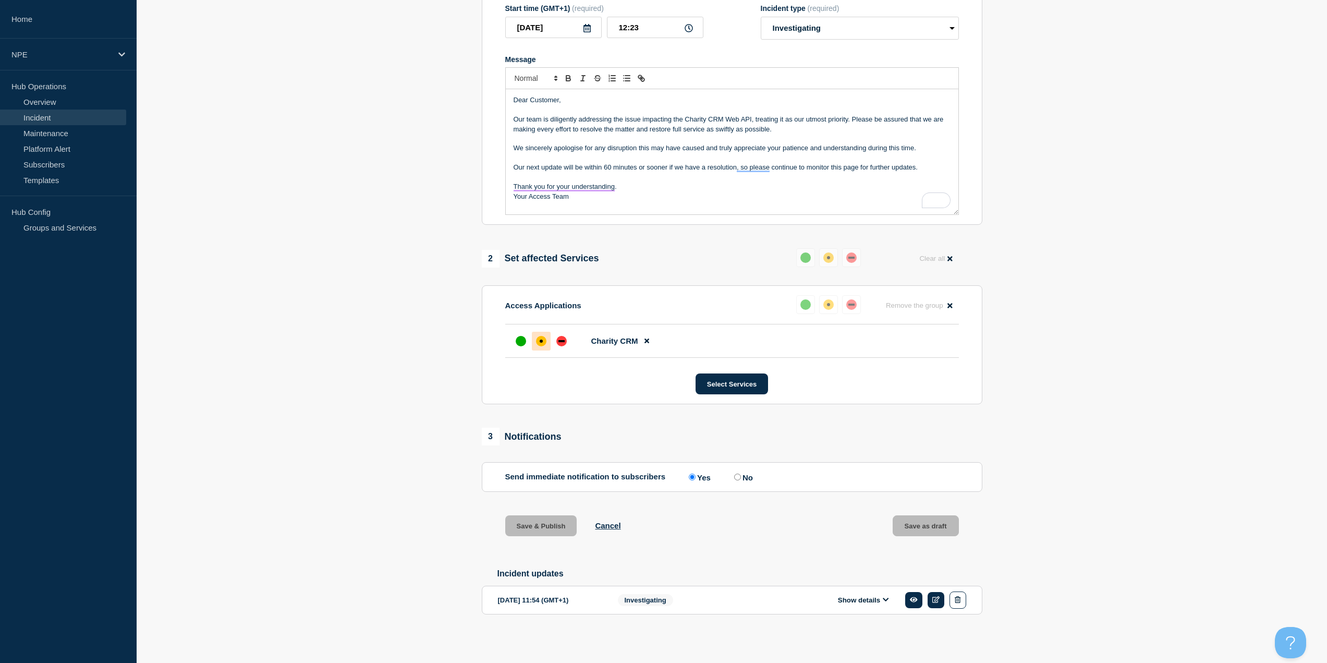
scroll to position [218, 0]
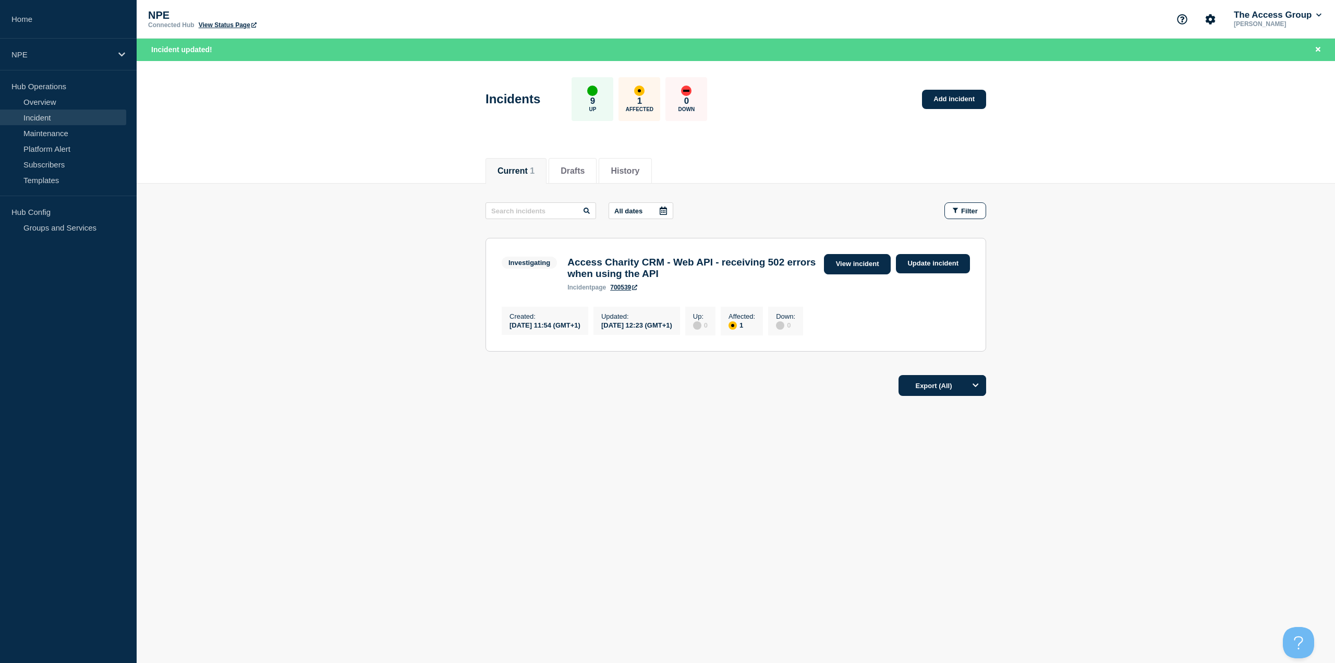
click at [859, 264] on link "View incident" at bounding box center [857, 264] width 67 height 20
